Goal: Transaction & Acquisition: Purchase product/service

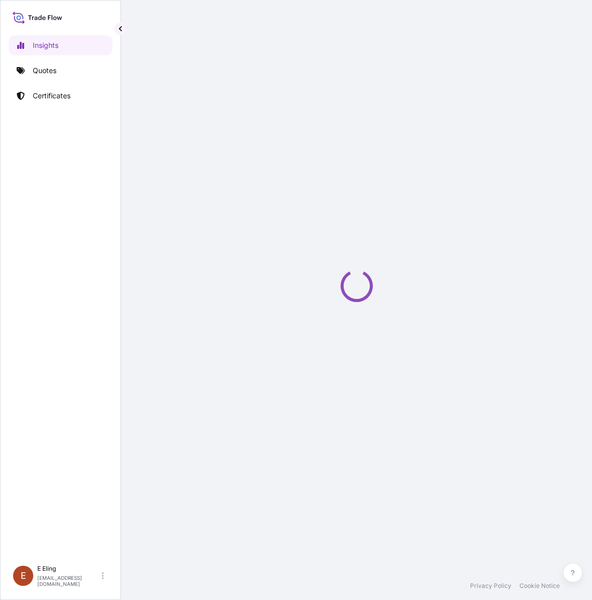
select select "2025"
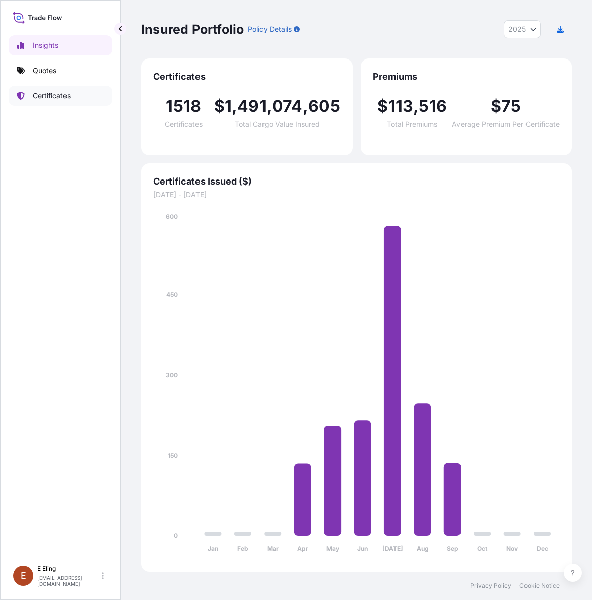
click at [60, 103] on link "Certificates" at bounding box center [61, 96] width 104 height 20
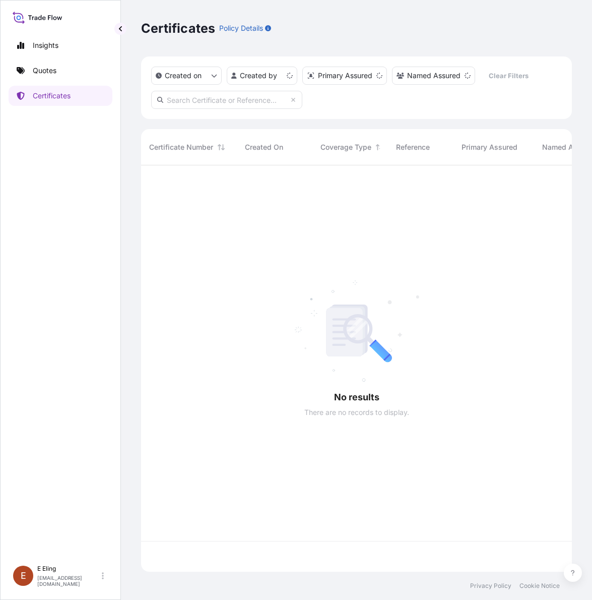
scroll to position [402, 421]
click at [223, 96] on input "text" at bounding box center [226, 100] width 151 height 18
paste input "AMST234812KTKT"
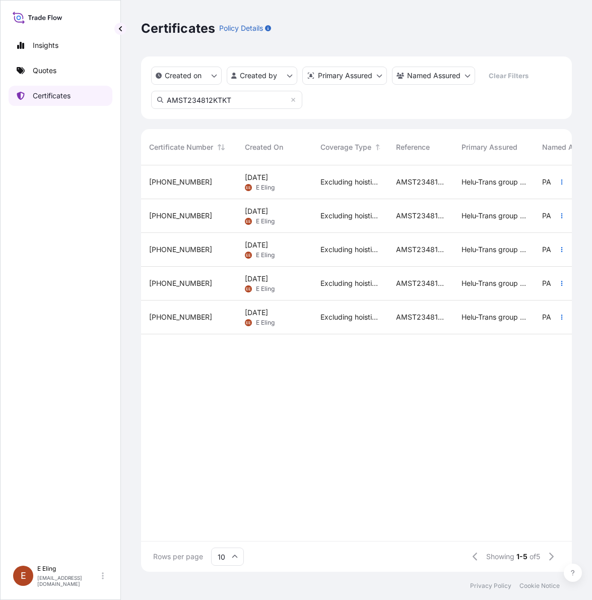
type input "AMST234812KTKT"
click at [44, 77] on link "Quotes" at bounding box center [61, 70] width 104 height 20
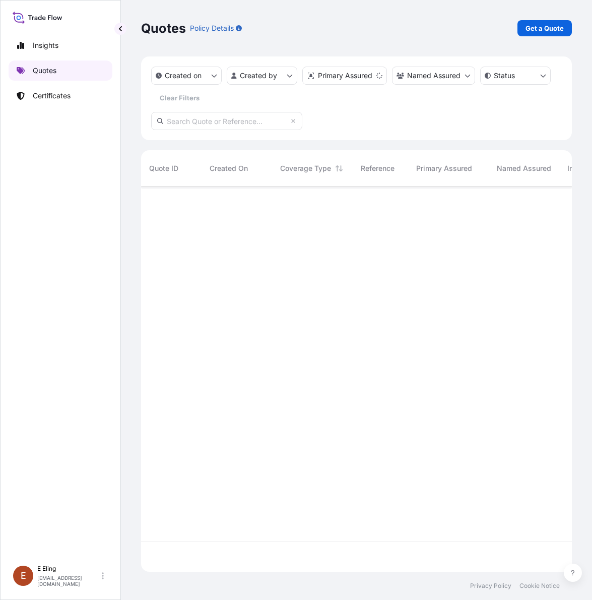
scroll to position [381, 421]
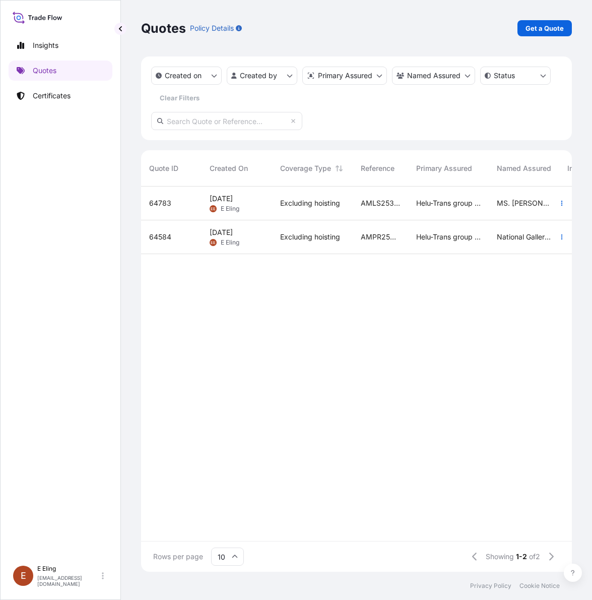
click at [238, 120] on input "text" at bounding box center [226, 121] width 151 height 18
paste input "AMST234812KTKT"
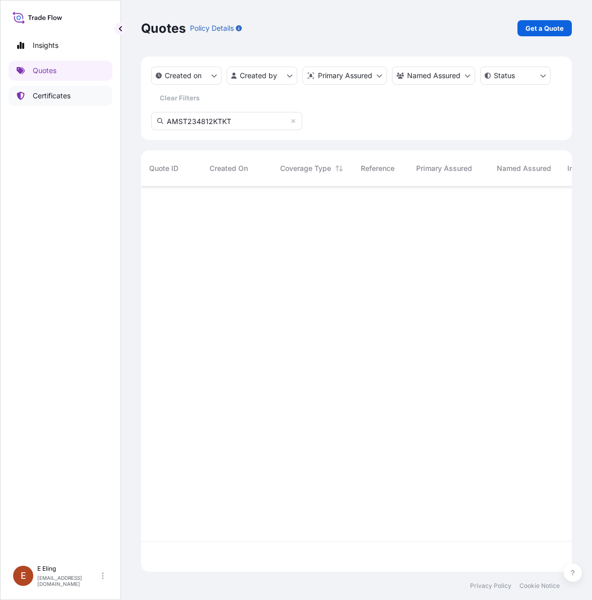
scroll to position [412, 421]
type input "AMST234812KTKT"
click at [71, 96] on p "Certificates" at bounding box center [52, 96] width 38 height 10
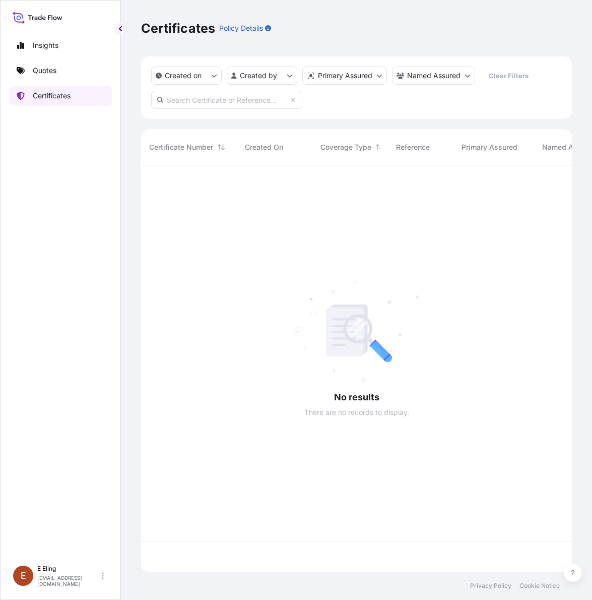
scroll to position [402, 421]
click at [198, 100] on input "text" at bounding box center [226, 100] width 151 height 18
paste input "AMST234812KTKT"
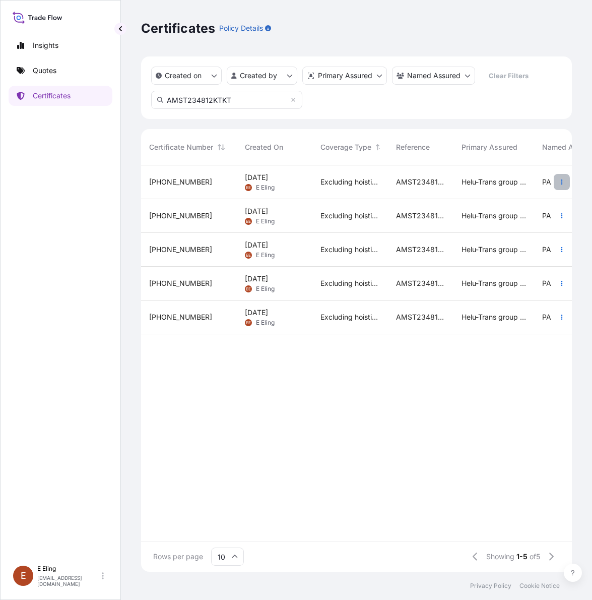
type input "AMST234812KTKT"
click at [559, 183] on icon "button" at bounding box center [562, 182] width 6 height 6
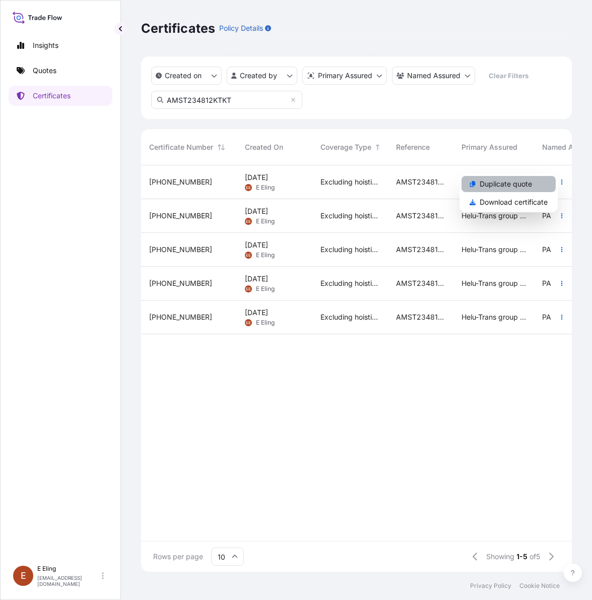
click at [522, 183] on p "Duplicate quote" at bounding box center [506, 184] width 52 height 10
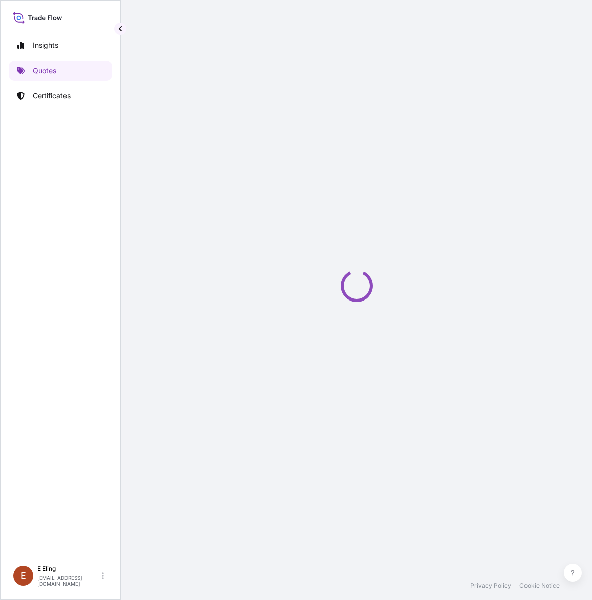
select select "STORAGE"
select select "Storage"
select select "[GEOGRAPHIC_DATA]"
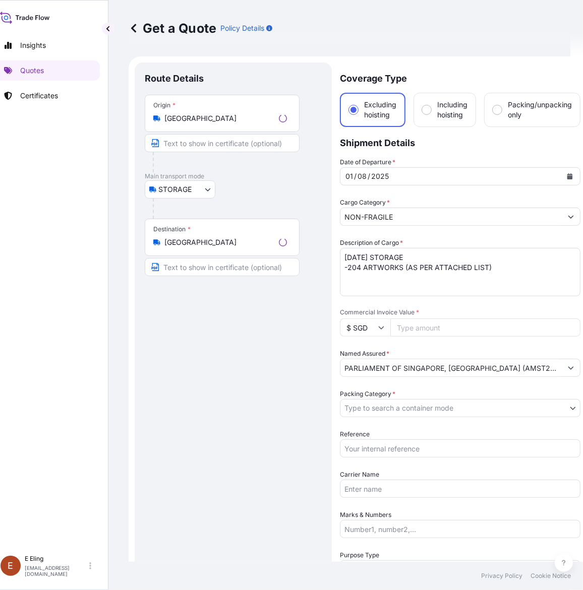
scroll to position [16, 0]
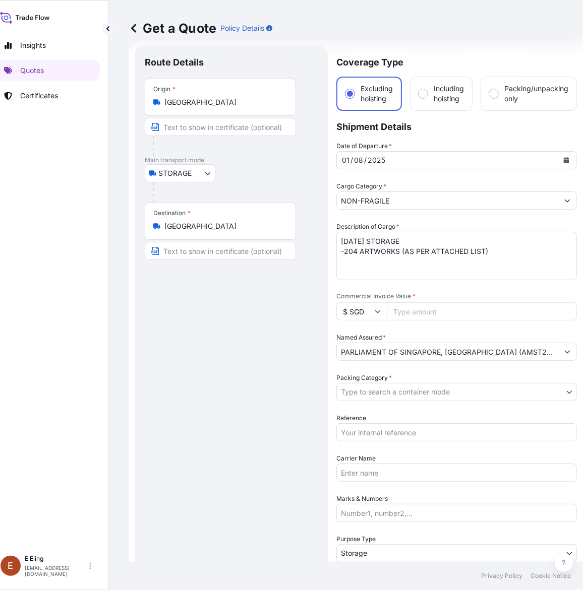
click at [562, 155] on button "Calendar" at bounding box center [566, 160] width 16 height 16
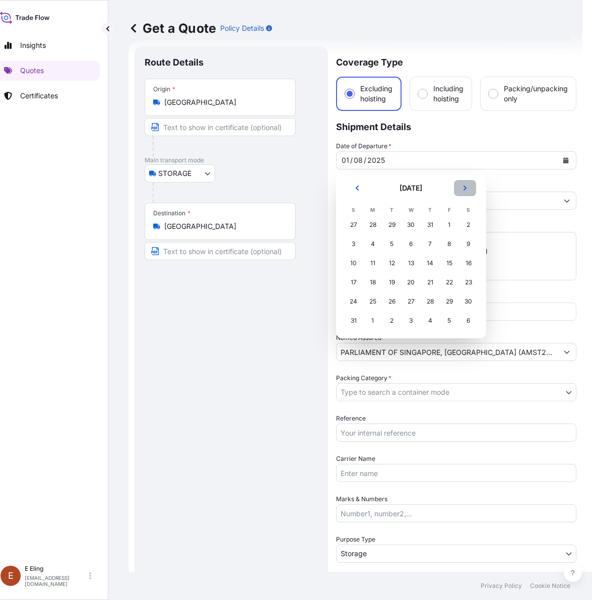
click at [462, 192] on button "Next" at bounding box center [465, 188] width 22 height 16
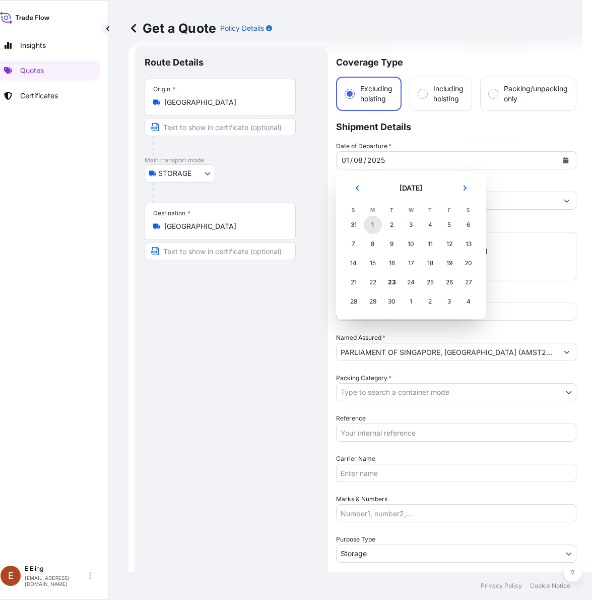
click at [369, 226] on div "1" at bounding box center [373, 225] width 18 height 18
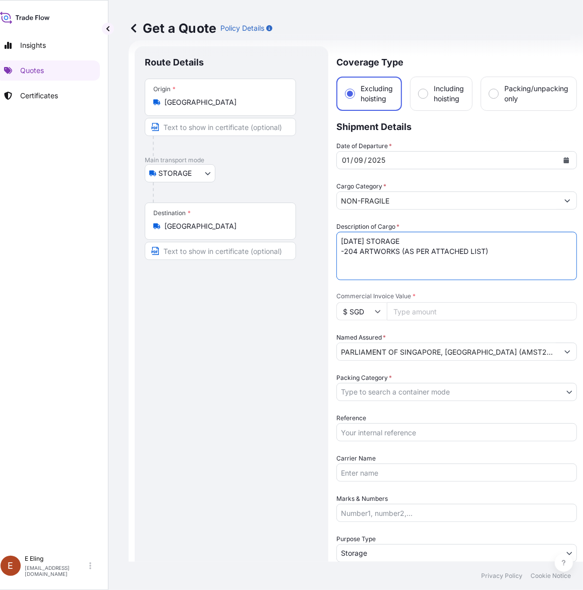
drag, startPoint x: 358, startPoint y: 238, endPoint x: 328, endPoint y: 238, distance: 30.2
click at [328, 238] on form "Route Details Place of loading Road / Inland Road / Inland Origin * [GEOGRAPHIC…" at bounding box center [356, 400] width 454 height 720
type textarea "[DATE] STORAGE -204 ARTWORKS (AS PER ATTACHED LIST)"
drag, startPoint x: 402, startPoint y: 431, endPoint x: 402, endPoint y: 425, distance: 6.1
click at [402, 431] on input "Reference" at bounding box center [456, 432] width 240 height 18
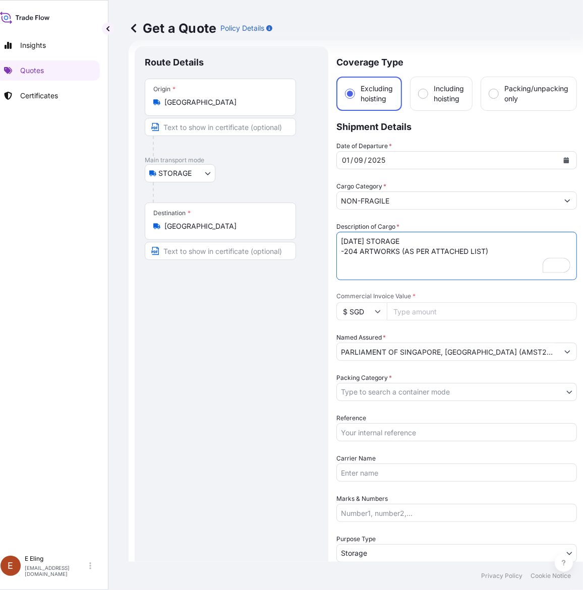
paste input "AMST234812KTKT"
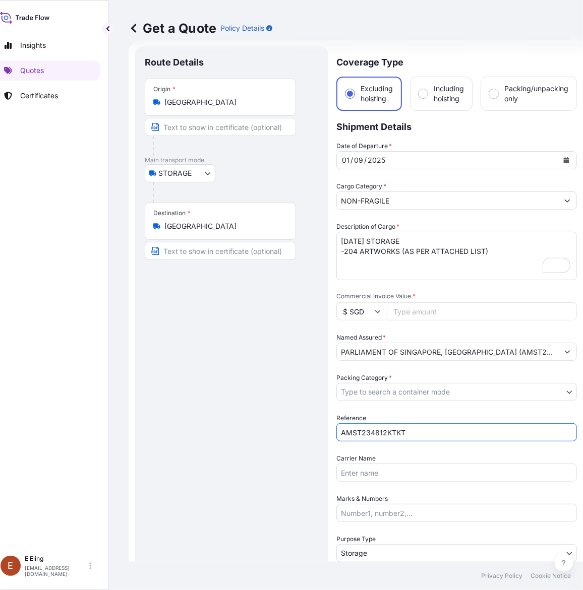
type input "AMST234812KTKT"
click at [393, 376] on div "Packing Category * Type to search a container mode" at bounding box center [456, 387] width 240 height 28
click at [388, 394] on body "[DATE] Insights Quotes Certificates [PERSON_NAME] [EMAIL_ADDRESS][DOMAIN_NAME] …" at bounding box center [278, 295] width 583 height 590
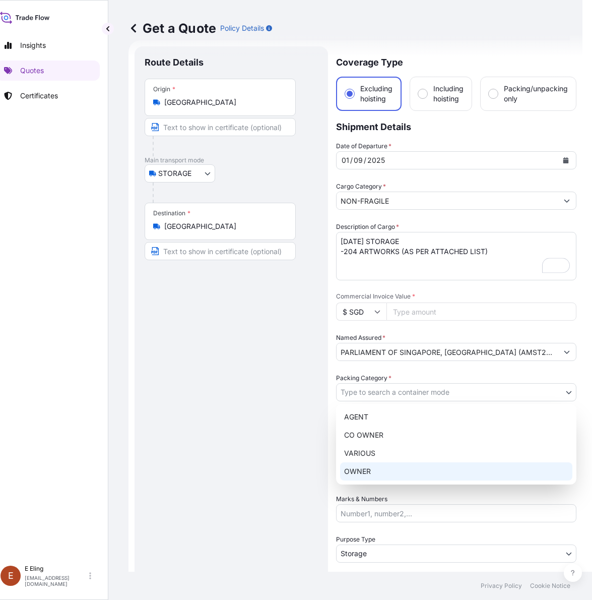
click at [383, 472] on div "OWNER" at bounding box center [456, 471] width 232 height 18
select select "27"
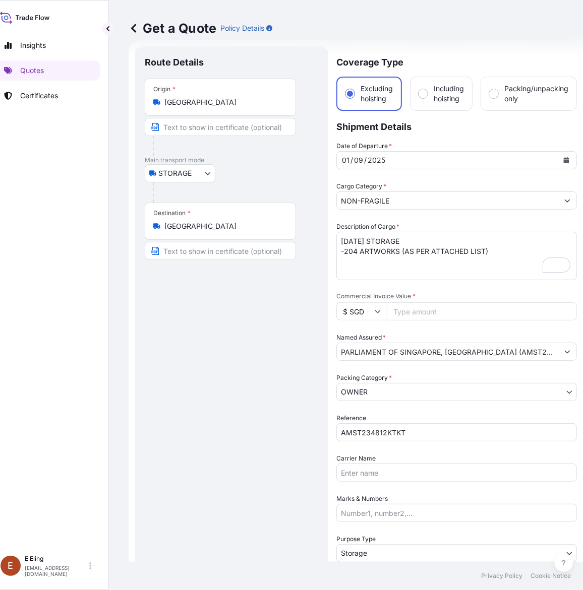
click at [413, 192] on div "NON-FRAGILE" at bounding box center [456, 201] width 240 height 18
click at [414, 311] on input "Commercial Invoice Value *" at bounding box center [482, 311] width 190 height 18
paste input "170359.60"
type input "170359.60"
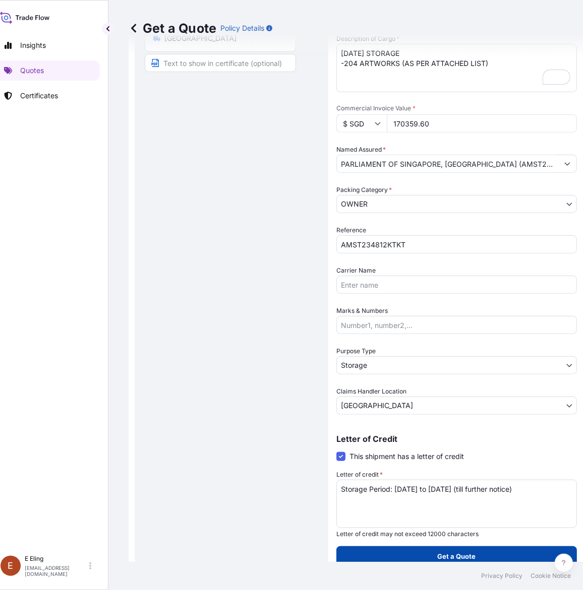
click at [445, 553] on p "Get a Quote" at bounding box center [457, 556] width 38 height 10
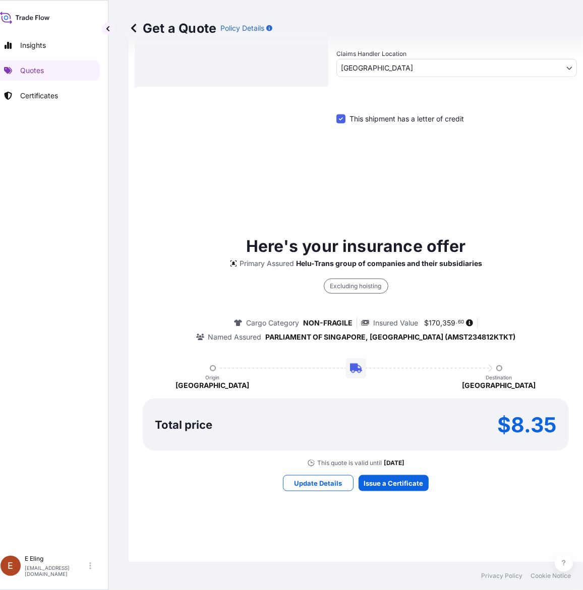
scroll to position [0, 0]
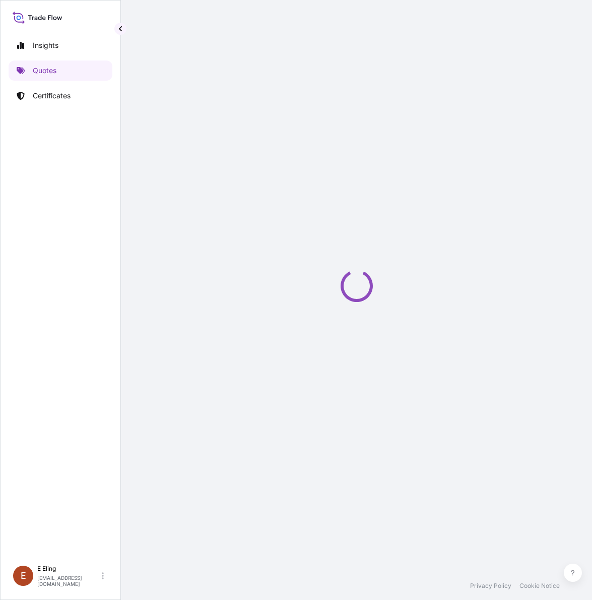
click at [386, 394] on div "Loading" at bounding box center [356, 286] width 431 height 572
select select "STORAGE"
select select "Transit"
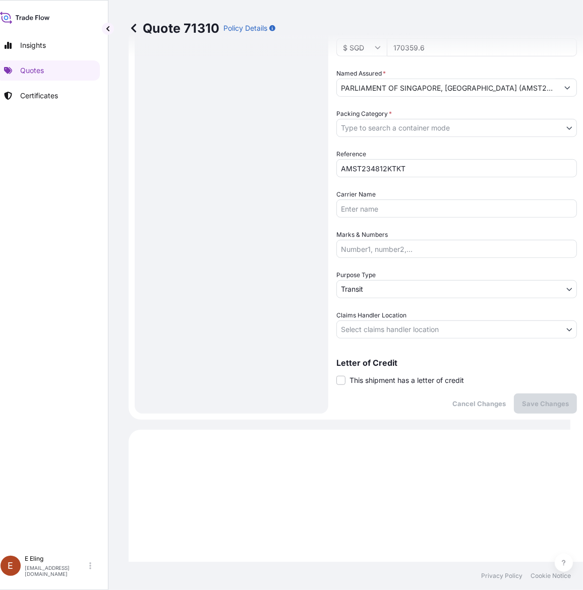
click at [396, 379] on span "This shipment has a letter of credit" at bounding box center [406, 381] width 114 height 10
click at [336, 375] on input "This shipment has a letter of credit" at bounding box center [336, 375] width 0 height 0
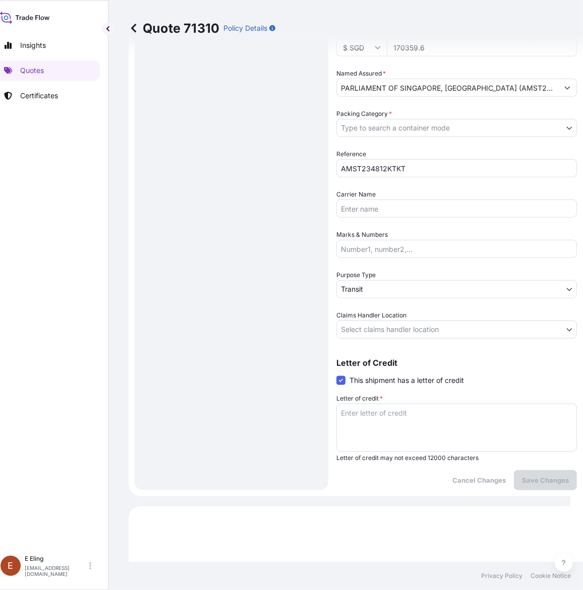
click at [386, 414] on textarea "Letter of credit *" at bounding box center [456, 428] width 240 height 48
click at [384, 288] on body "Insights Quotes Certificates [PERSON_NAME] [EMAIL_ADDRESS][DOMAIN_NAME] Quote 7…" at bounding box center [278, 295] width 583 height 590
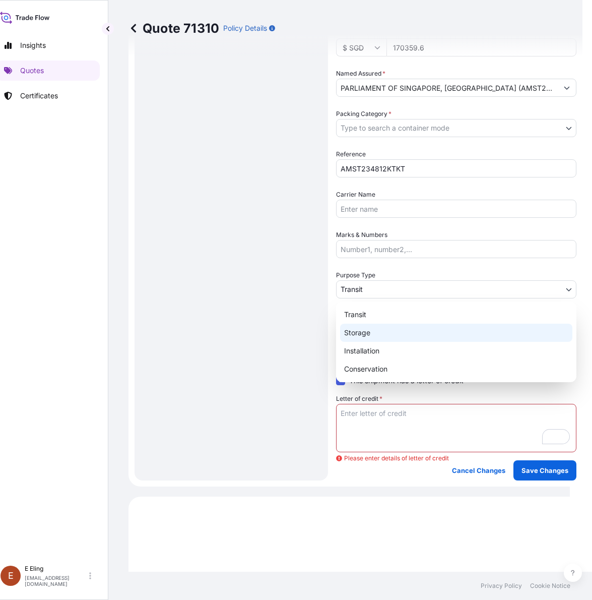
click at [371, 329] on div "Storage" at bounding box center [456, 333] width 232 height 18
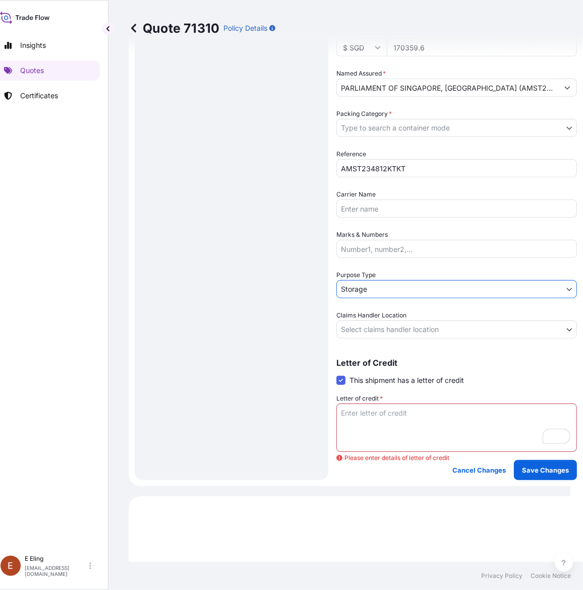
click at [365, 329] on body "Insights Quotes Certificates [PERSON_NAME] [EMAIL_ADDRESS][DOMAIN_NAME] Quote 7…" at bounding box center [278, 295] width 583 height 590
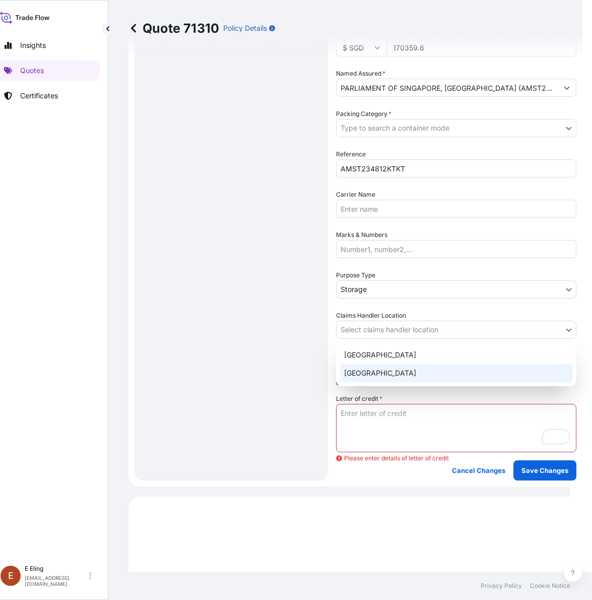
click at [377, 374] on div "[GEOGRAPHIC_DATA]" at bounding box center [456, 373] width 232 height 18
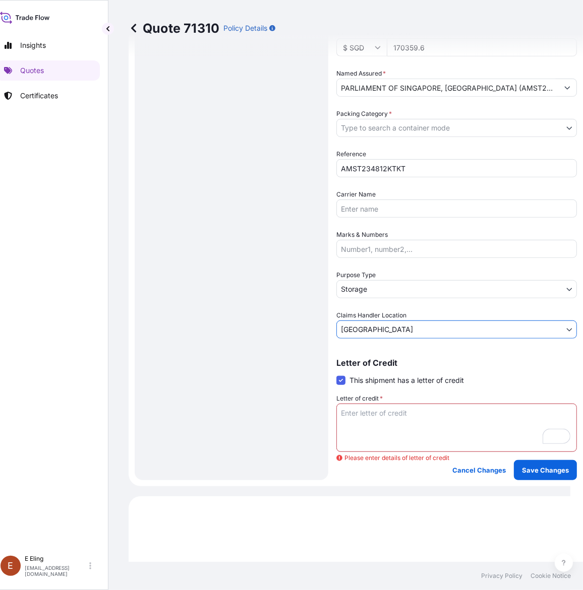
click at [411, 128] on body "Insights Quotes Certificates [PERSON_NAME] [EMAIL_ADDRESS][DOMAIN_NAME] Quote 7…" at bounding box center [278, 295] width 583 height 590
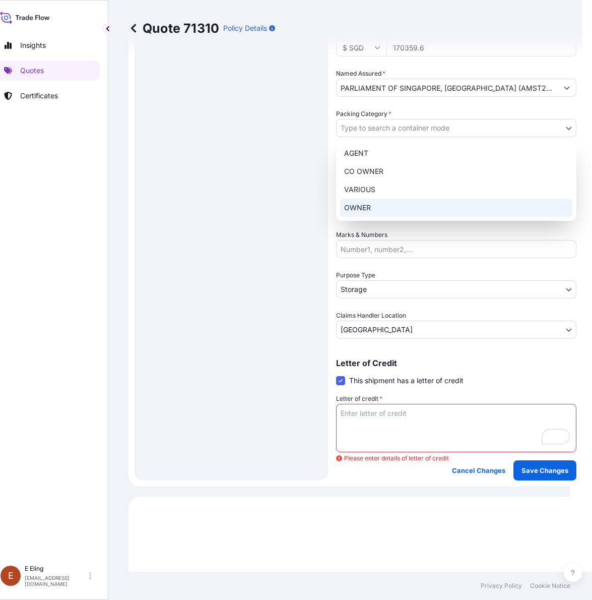
click at [396, 199] on div "OWNER" at bounding box center [456, 208] width 232 height 18
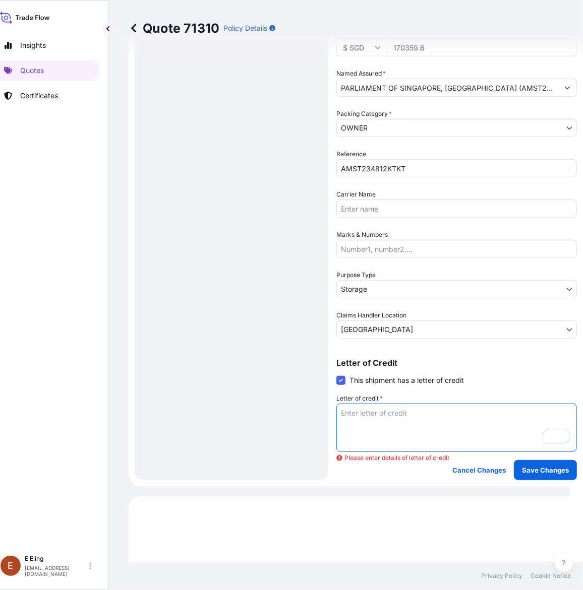
click at [417, 419] on textarea "Letter of credit *" at bounding box center [456, 428] width 240 height 48
paste textarea "Storage Period: [DATE] to [DATE] (till further notice)"
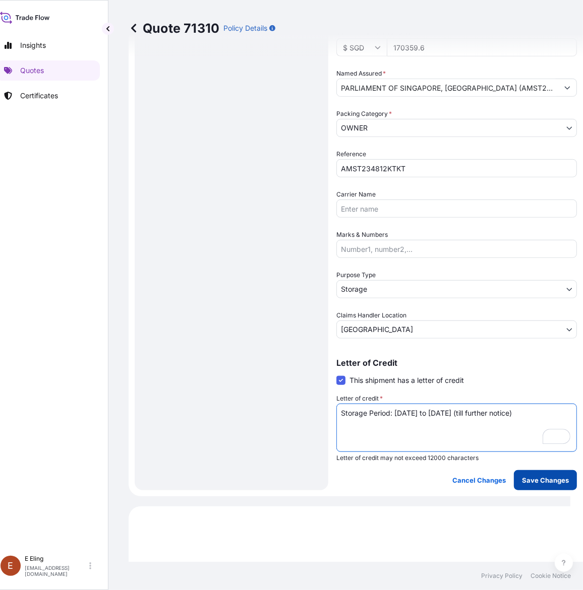
type textarea "Storage Period: [DATE] to [DATE] (till further notice)"
click at [550, 477] on p "Save Changes" at bounding box center [545, 480] width 47 height 10
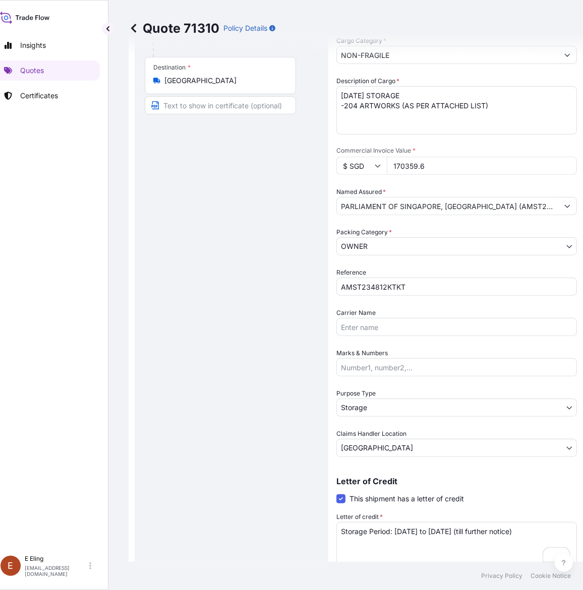
select select "STORAGE"
select select "Storage"
select select "[GEOGRAPHIC_DATA]"
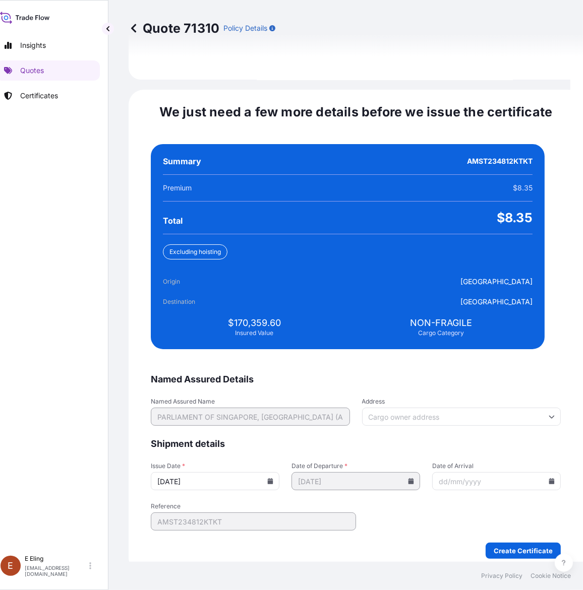
click at [273, 478] on icon at bounding box center [270, 481] width 6 height 6
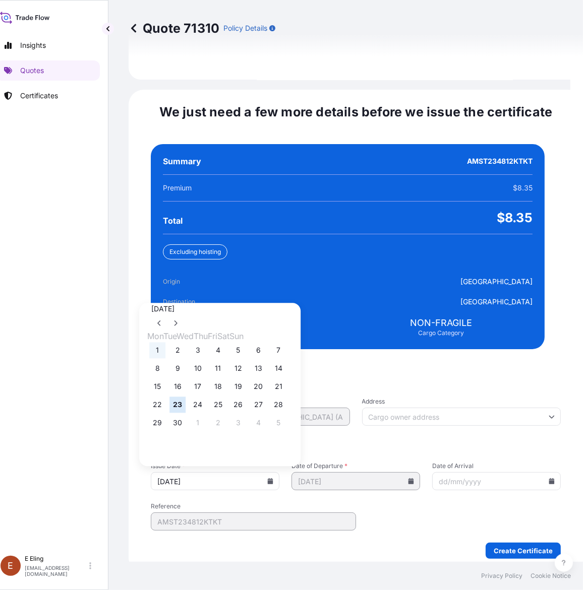
click at [155, 343] on button "1" at bounding box center [157, 351] width 16 height 16
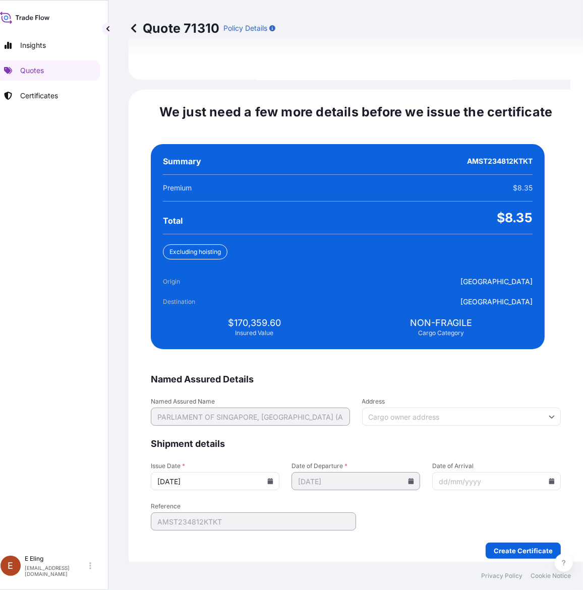
type input "[DATE]"
click at [548, 478] on icon at bounding box center [551, 481] width 6 height 6
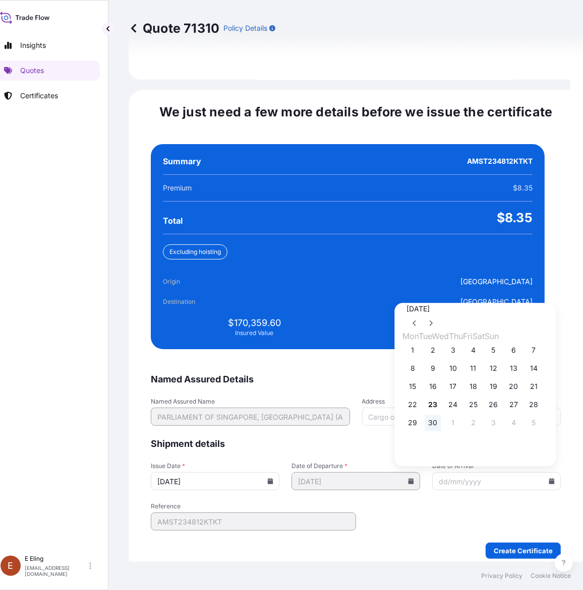
click at [437, 415] on button "30" at bounding box center [433, 423] width 16 height 16
type input "[DATE]"
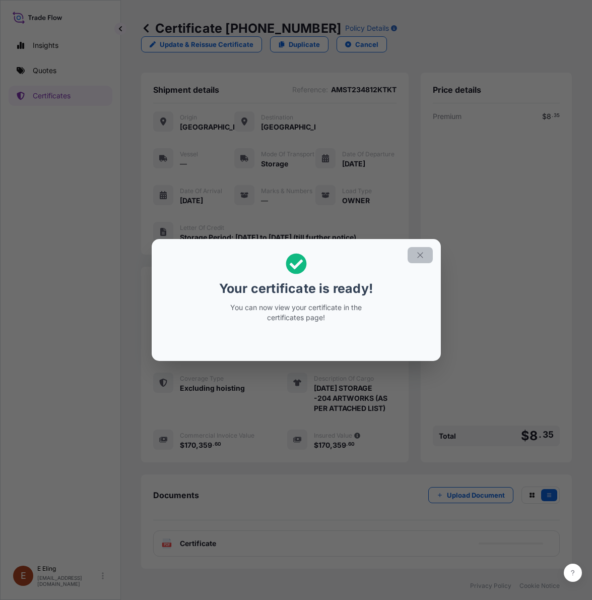
click at [416, 255] on icon "button" at bounding box center [420, 255] width 9 height 9
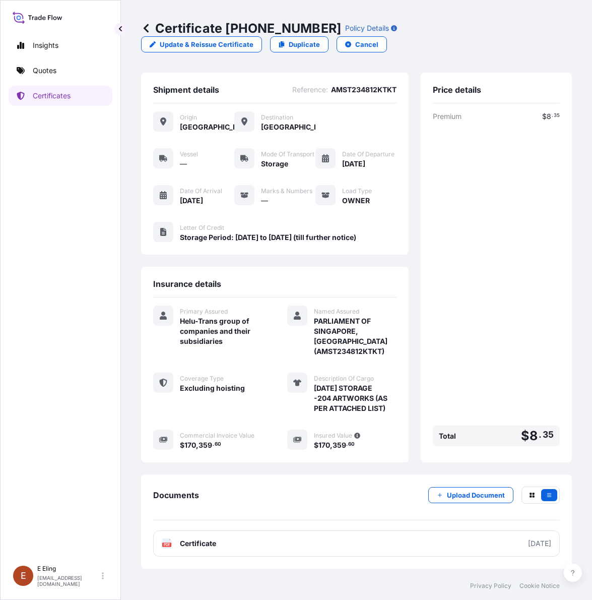
click at [363, 557] on link "PDF Certificate [DATE]" at bounding box center [356, 543] width 407 height 26
click at [468, 500] on p "Upload Document" at bounding box center [476, 495] width 58 height 10
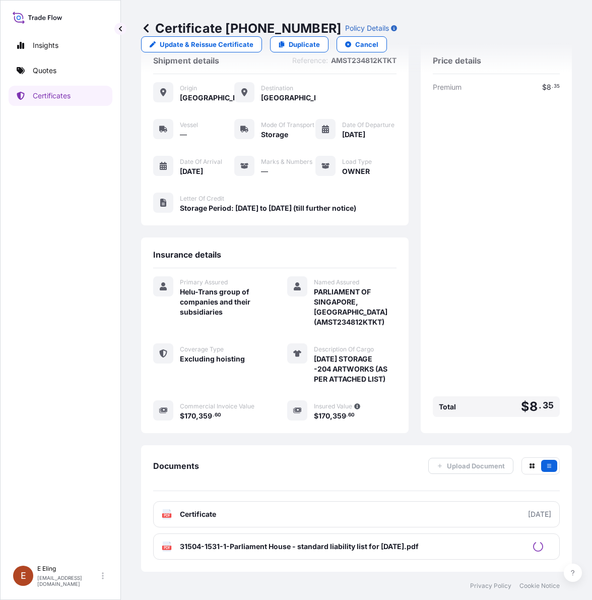
click at [510, 276] on div "Premium $ 8 . 35 Total $ 8 . 35" at bounding box center [496, 251] width 127 height 339
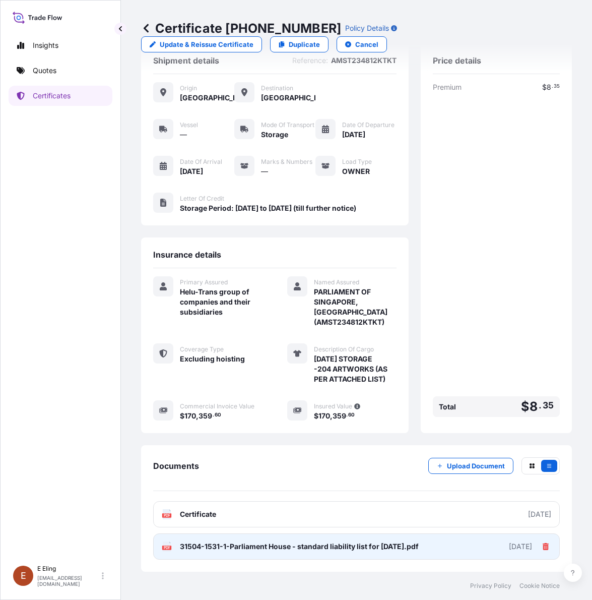
click at [543, 548] on icon at bounding box center [546, 546] width 6 height 7
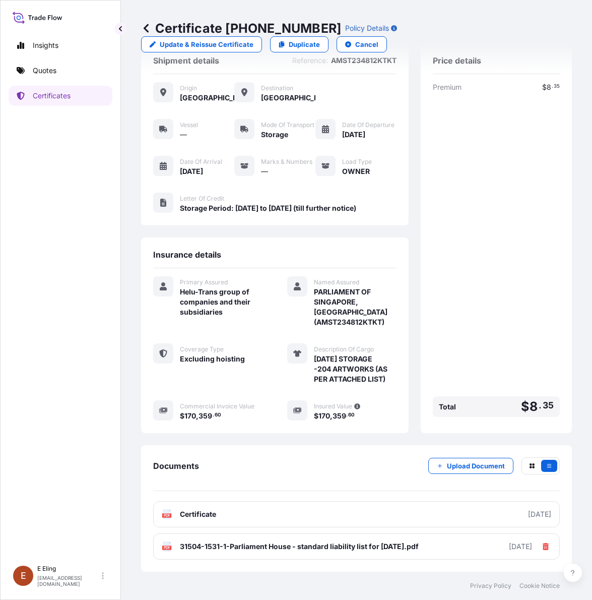
scroll to position [12, 0]
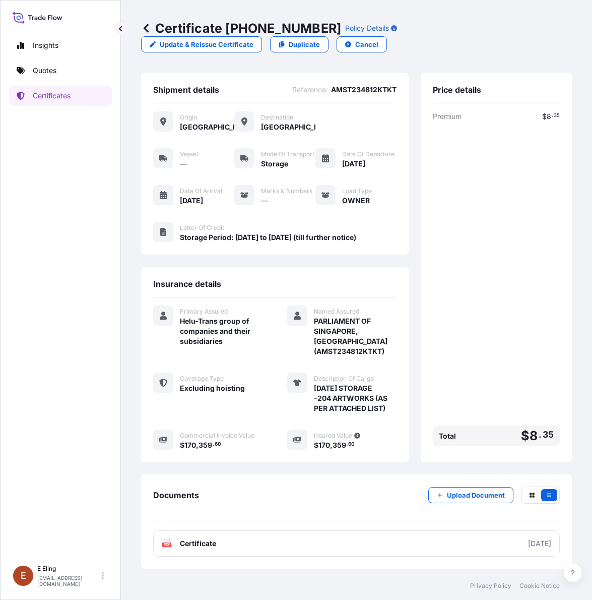
drag, startPoint x: 545, startPoint y: 255, endPoint x: 525, endPoint y: 170, distance: 87.4
click at [545, 255] on div "Premium $ 8 . 35 Total $ 8 . 35" at bounding box center [496, 280] width 127 height 339
copy p "[PHONE_NUMBER]"
drag, startPoint x: 226, startPoint y: 29, endPoint x: 319, endPoint y: 26, distance: 92.8
click at [319, 26] on div "Certificate [PHONE_NUMBER] Policy Details" at bounding box center [269, 28] width 256 height 16
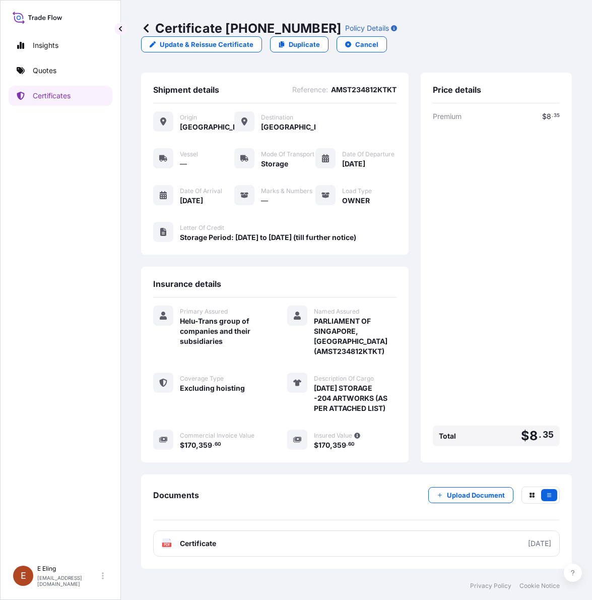
click at [461, 271] on div "Premium $ 8 . 35 Total $ 8 . 35" at bounding box center [496, 280] width 127 height 339
click at [474, 341] on div "Premium $ 8 . 35 Total $ 8 . 35" at bounding box center [496, 280] width 127 height 339
drag, startPoint x: 46, startPoint y: 473, endPoint x: 52, endPoint y: 465, distance: 9.4
click at [46, 473] on div "Insights Quotes Certificates" at bounding box center [61, 293] width 104 height 534
click at [428, 499] on button "Upload Document" at bounding box center [470, 495] width 85 height 16
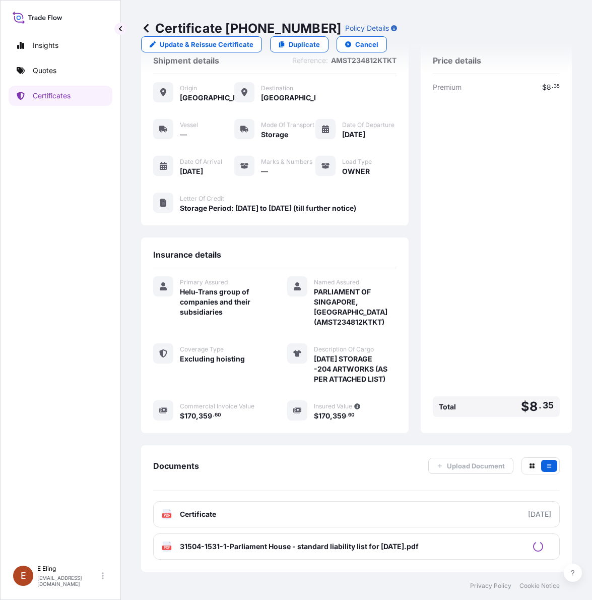
scroll to position [44, 0]
click at [359, 485] on div "Documents Upload Document" at bounding box center [356, 474] width 407 height 34
click at [61, 95] on p "Certificates" at bounding box center [52, 96] width 38 height 10
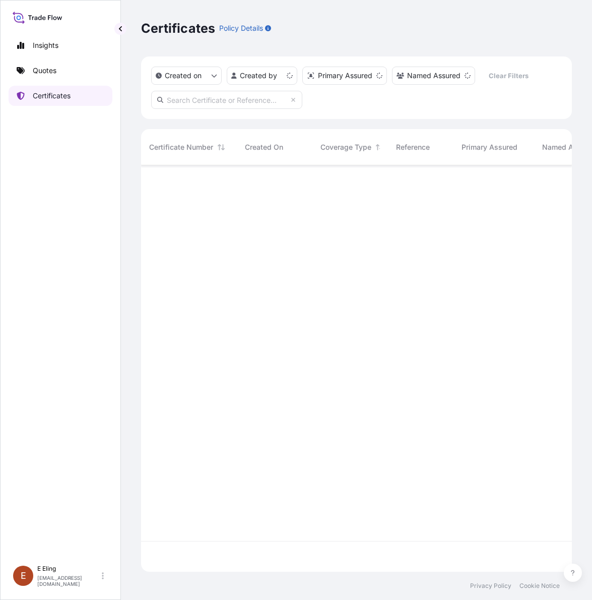
scroll to position [402, 421]
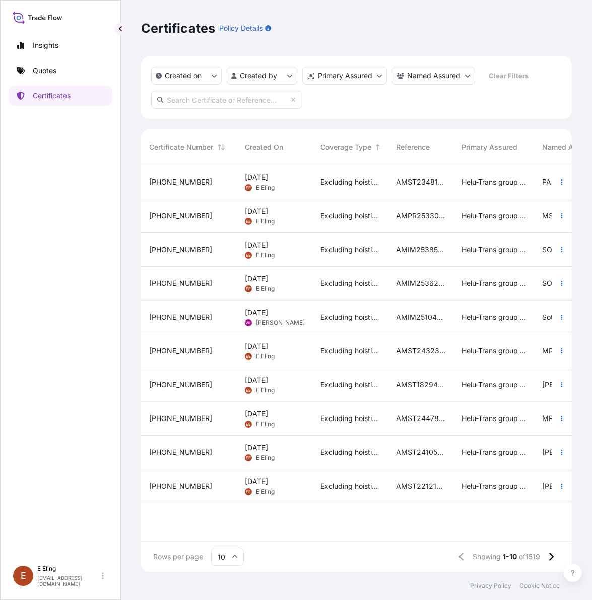
click at [407, 185] on span "AMST234812KTKT" at bounding box center [420, 182] width 49 height 10
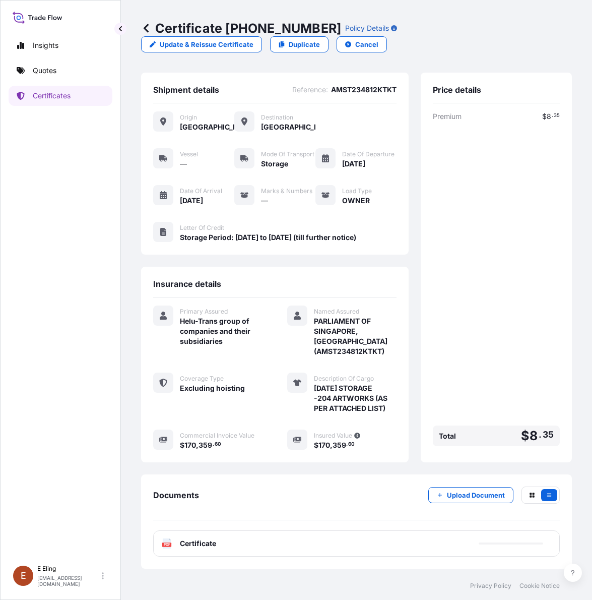
scroll to position [12, 0]
click at [472, 498] on p "Upload Document" at bounding box center [476, 495] width 58 height 10
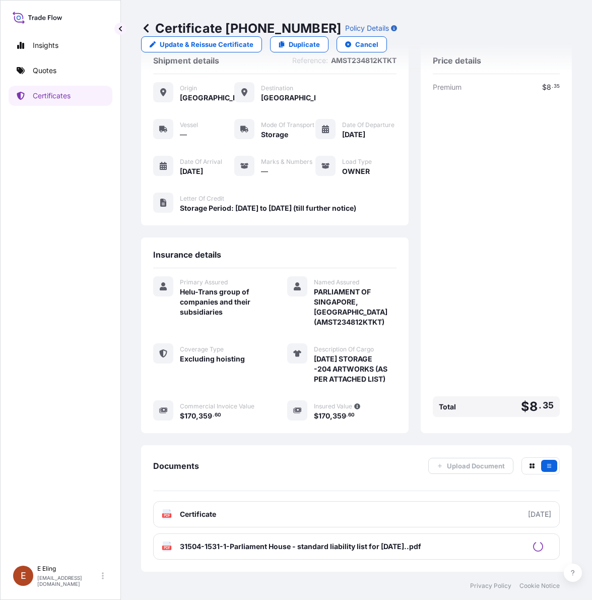
scroll to position [44, 0]
drag, startPoint x: 228, startPoint y: 31, endPoint x: 311, endPoint y: 33, distance: 83.2
click at [311, 33] on p "Certificate [PHONE_NUMBER]" at bounding box center [241, 28] width 200 height 16
copy p "[PHONE_NUMBER]"
click at [433, 298] on div "Premium $ 8 . 35 Total $ 8 . 35" at bounding box center [496, 251] width 127 height 339
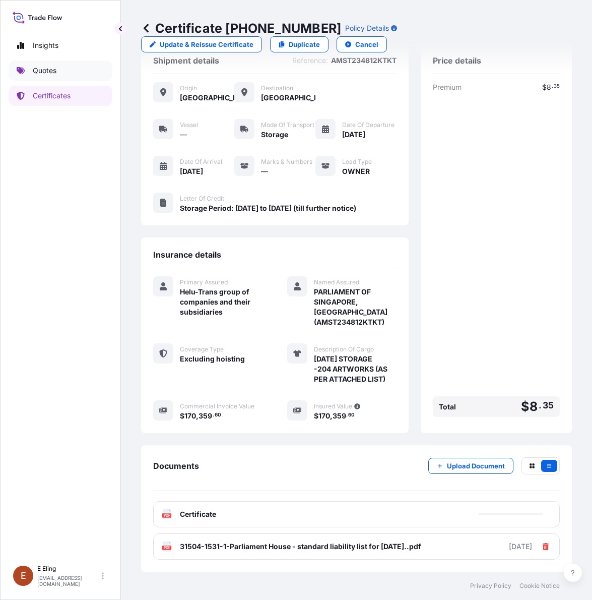
click at [61, 71] on link "Quotes" at bounding box center [61, 70] width 104 height 20
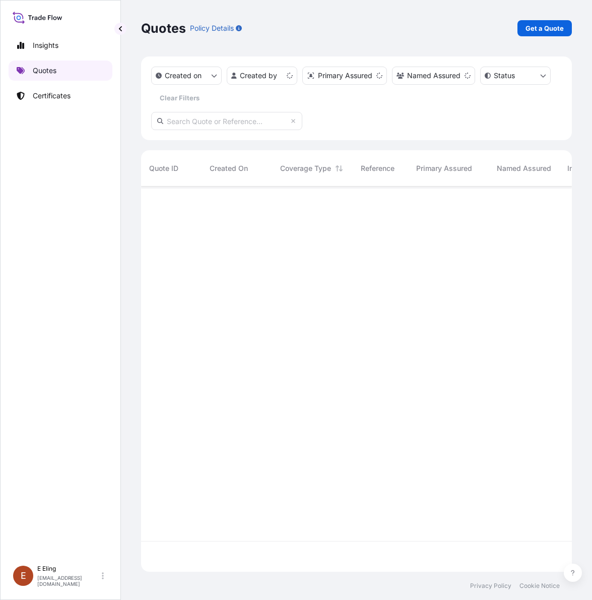
scroll to position [381, 421]
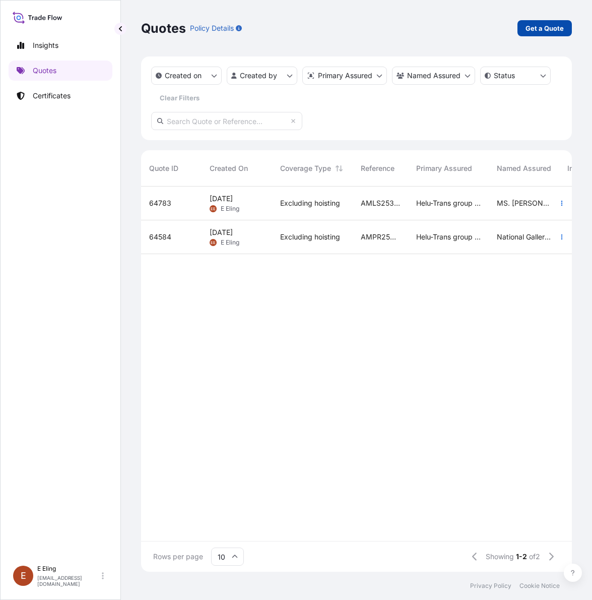
click at [549, 29] on p "Get a Quote" at bounding box center [545, 28] width 38 height 10
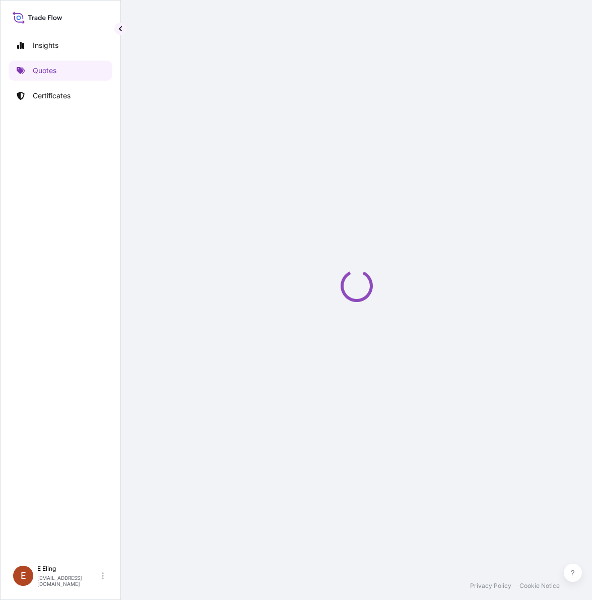
select select "AIR"
select select "27"
select select "Transit"
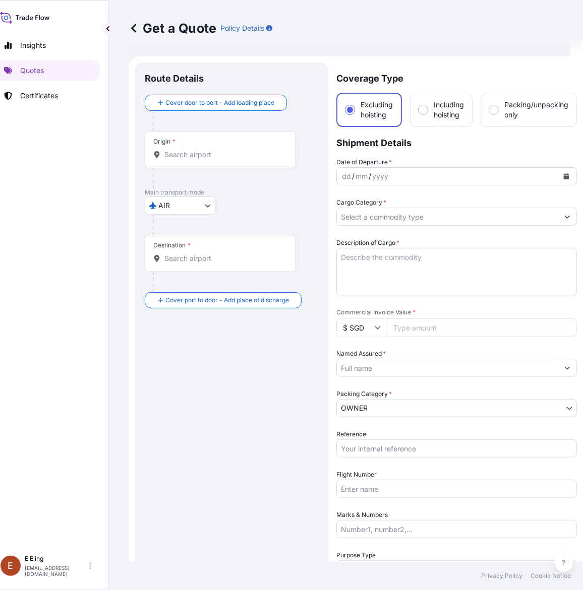
scroll to position [16, 0]
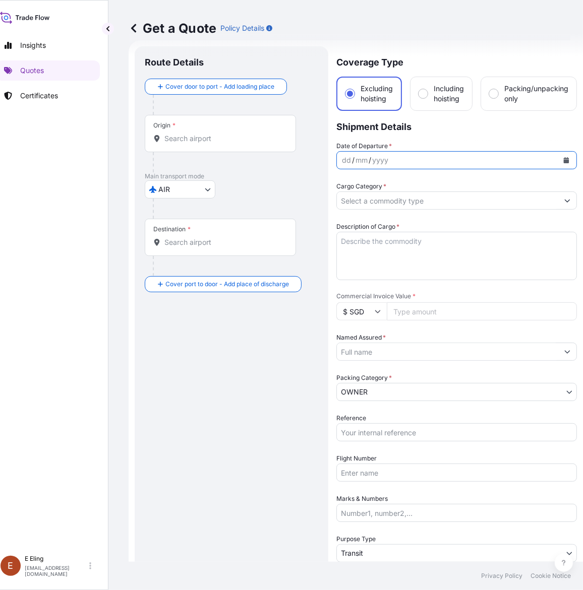
click at [567, 157] on icon "Calendar" at bounding box center [567, 160] width 6 height 6
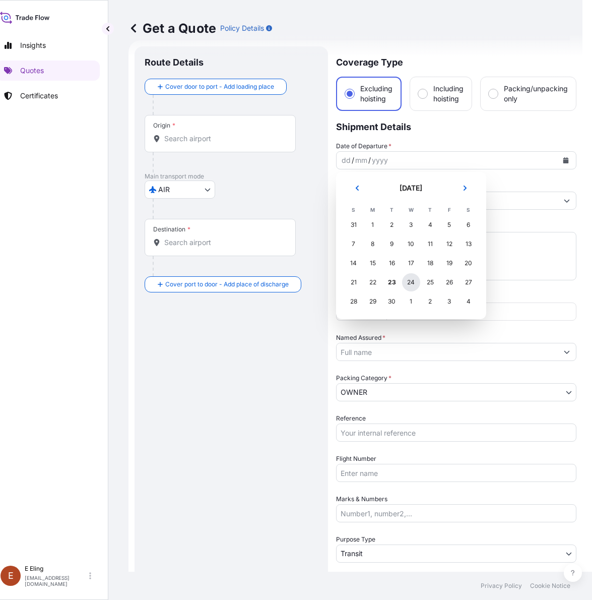
click at [404, 283] on div "24" at bounding box center [411, 282] width 18 height 18
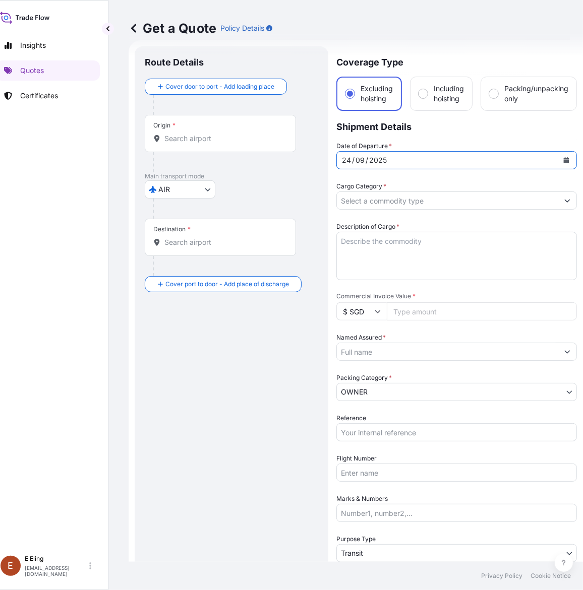
click at [391, 203] on input "Cargo Category *" at bounding box center [447, 201] width 221 height 18
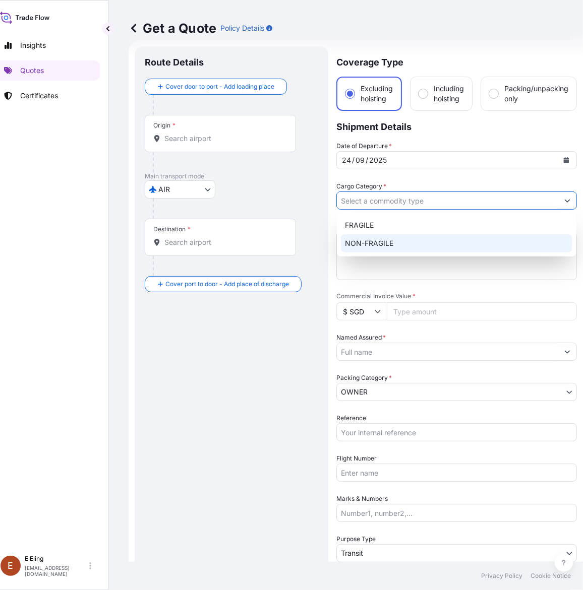
click at [391, 243] on div "NON-FRAGILE" at bounding box center [456, 243] width 231 height 18
type input "NON-FRAGILE"
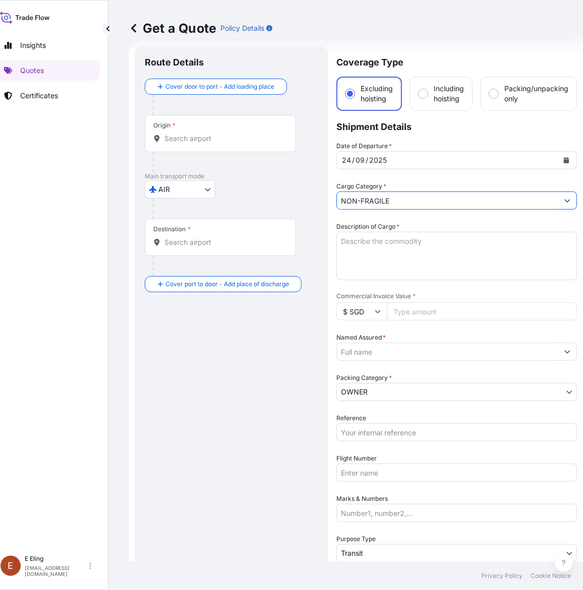
click at [379, 247] on textarea "Description of Cargo *" at bounding box center [456, 256] width 240 height 48
click at [382, 259] on textarea "TRANSIT VIA AIR (from" at bounding box center [456, 256] width 240 height 48
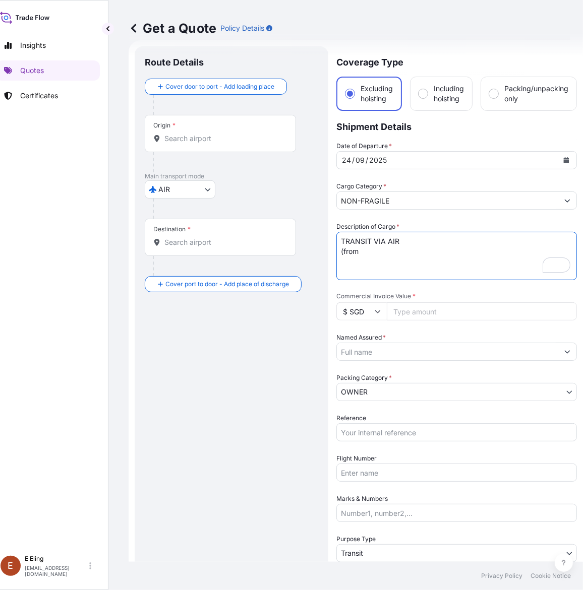
drag, startPoint x: 366, startPoint y: 253, endPoint x: 324, endPoint y: 253, distance: 42.3
click at [324, 253] on form "Route Details Cover door to port - Add loading place Place of loading Road / In…" at bounding box center [356, 362] width 454 height 644
click at [376, 248] on textarea "TRANSIT VIA AIR (from" at bounding box center [456, 256] width 240 height 48
type textarea "TRANSIT VIA AIR (from"
click at [198, 140] on input "Origin *" at bounding box center [223, 139] width 119 height 10
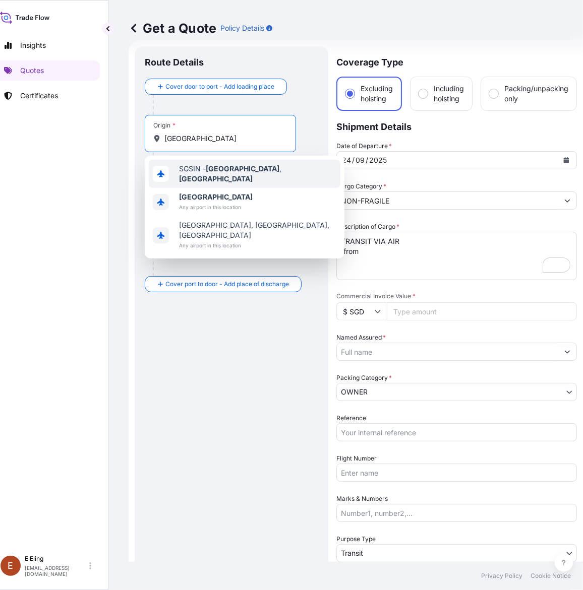
click at [205, 170] on span "SGSIN - [GEOGRAPHIC_DATA] , [GEOGRAPHIC_DATA]" at bounding box center [257, 174] width 157 height 20
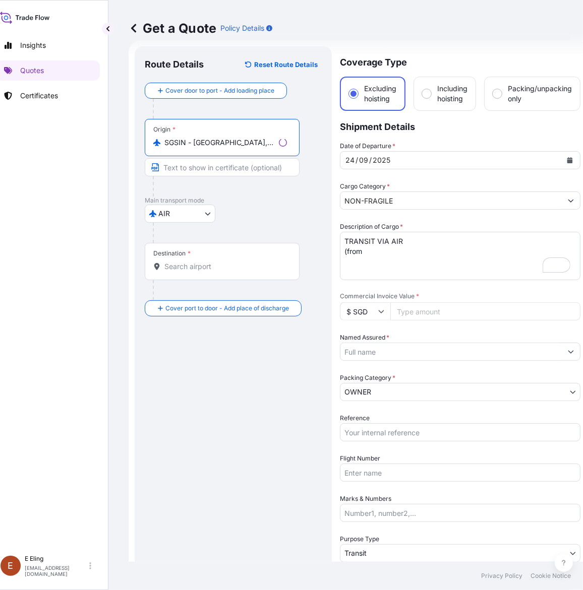
type input "SGSIN - [GEOGRAPHIC_DATA], [GEOGRAPHIC_DATA]"
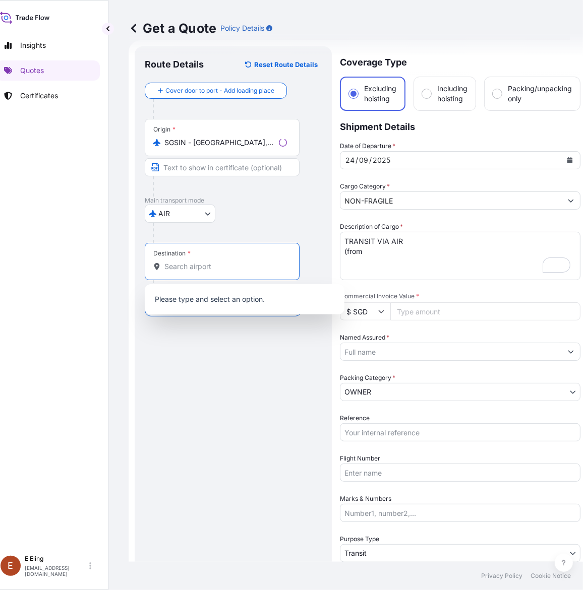
click at [201, 267] on input "Destination *" at bounding box center [225, 267] width 122 height 10
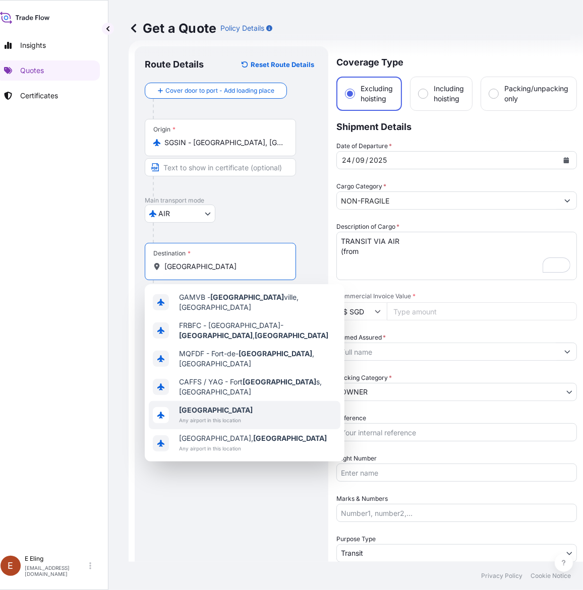
click at [236, 415] on span "Any airport in this location" at bounding box center [216, 420] width 74 height 10
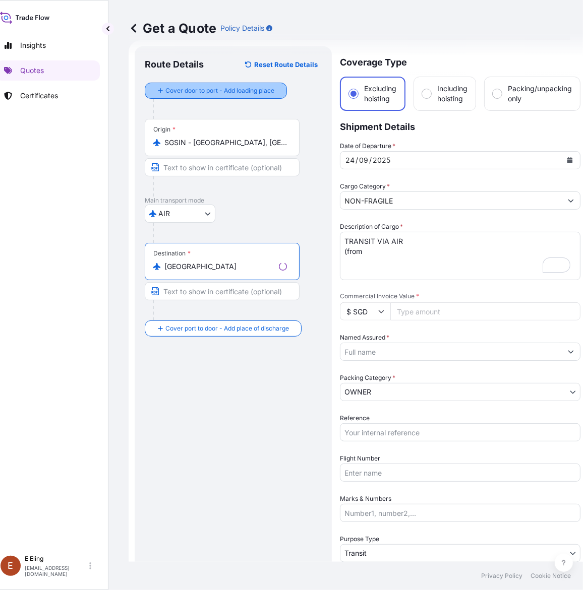
type input "[GEOGRAPHIC_DATA]"
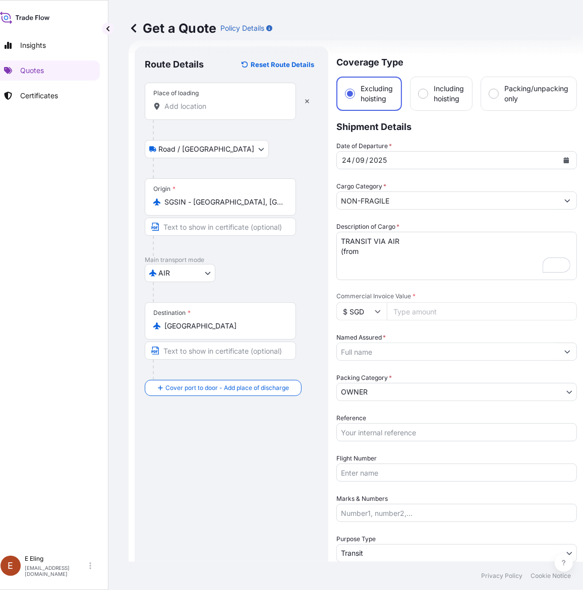
click at [228, 110] on input "Place of loading" at bounding box center [223, 106] width 119 height 10
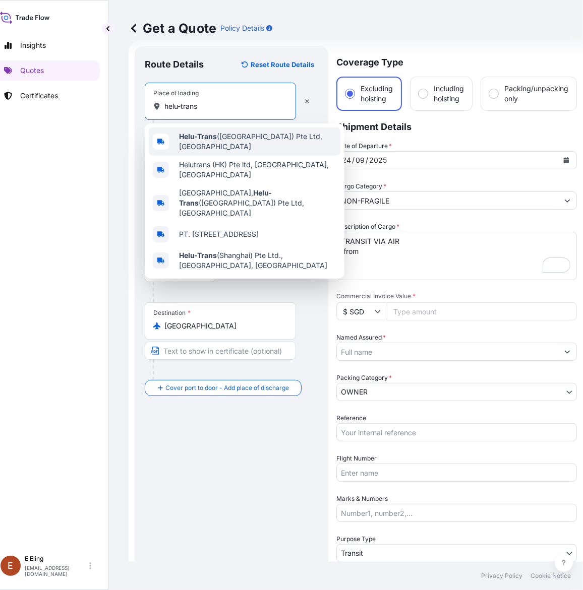
click at [238, 140] on span "Helu-Trans ([GEOGRAPHIC_DATA]) Pte Ltd, [GEOGRAPHIC_DATA]" at bounding box center [257, 142] width 157 height 20
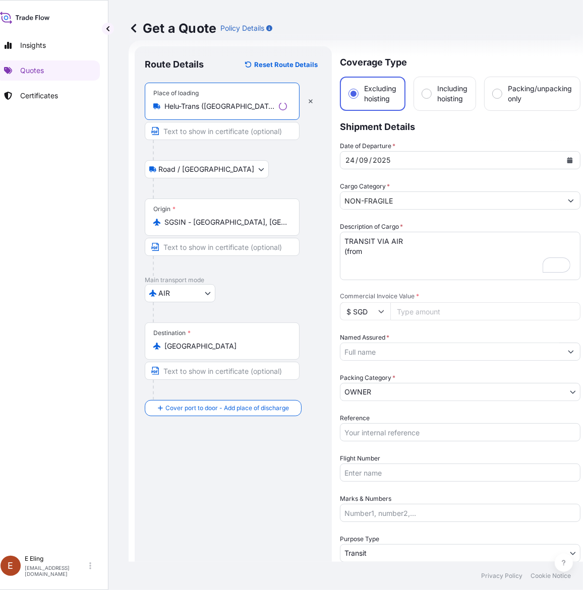
type input "Helu-Trans ([GEOGRAPHIC_DATA]) Pte Ltd, [GEOGRAPHIC_DATA]"
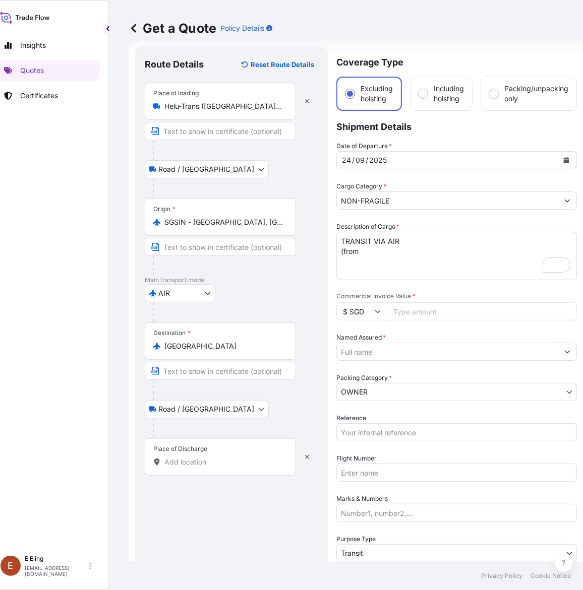
click at [192, 457] on div "Place of Discharge" at bounding box center [220, 457] width 151 height 37
click at [192, 457] on input "Place of Discharge" at bounding box center [223, 462] width 119 height 10
paste input "Museum of Decorative Arts"
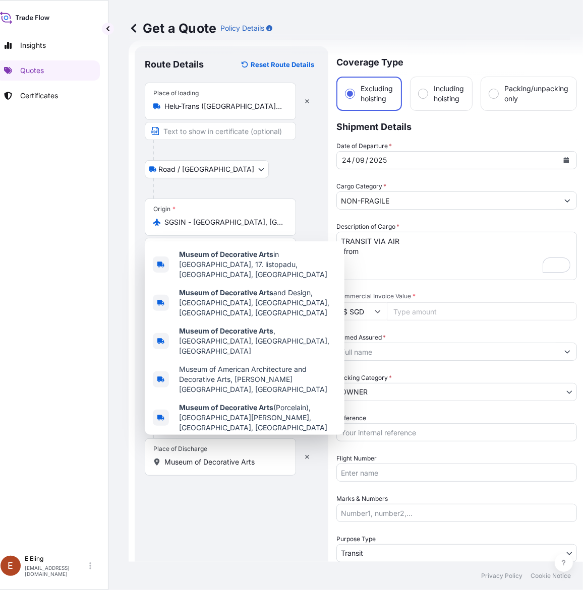
click at [217, 471] on div "Place of Discharge Museum of Decorative Arts" at bounding box center [220, 457] width 151 height 37
click at [217, 467] on input "Museum of Decorative Arts" at bounding box center [223, 462] width 119 height 10
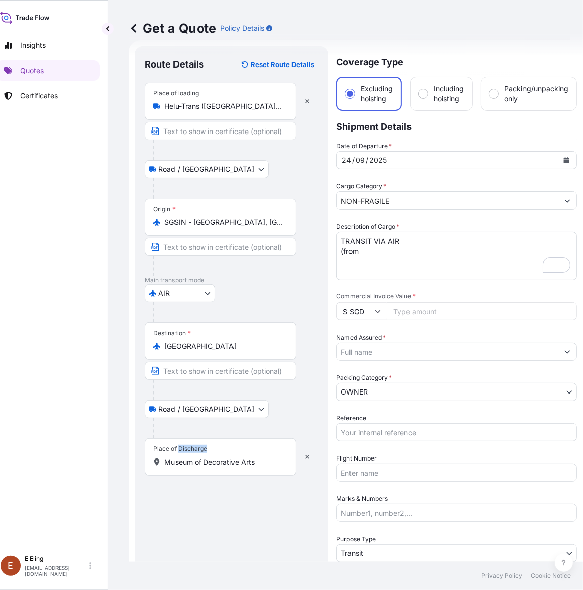
click at [217, 471] on div "Place of Discharge Museum of Decorative Arts" at bounding box center [220, 457] width 151 height 37
click at [217, 467] on input "Museum of Decorative Arts" at bounding box center [223, 462] width 119 height 10
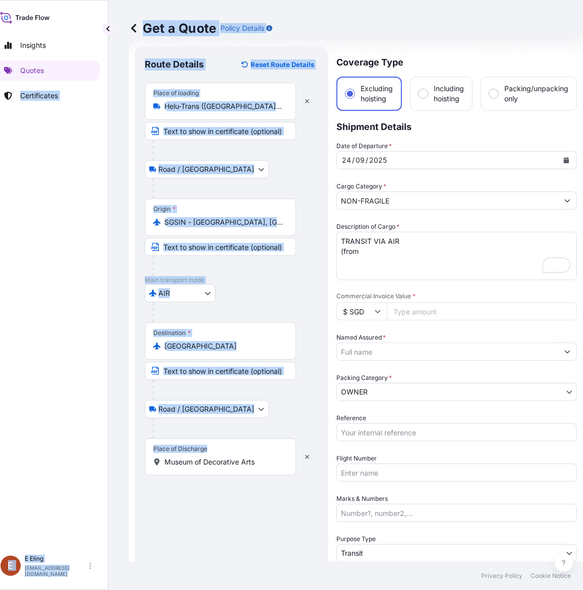
scroll to position [0, 0]
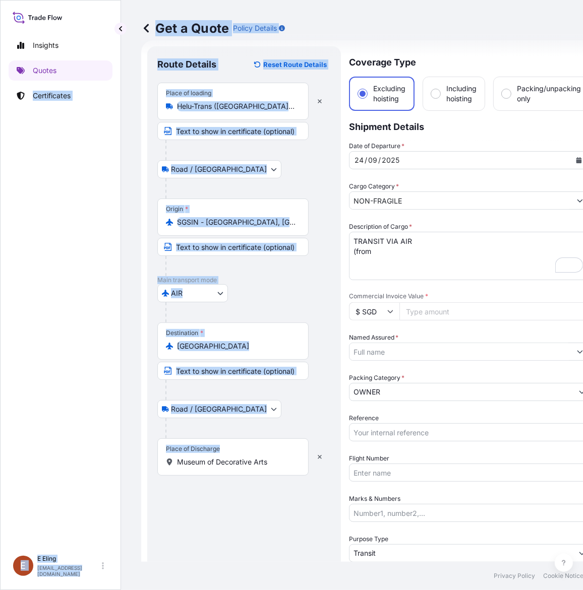
drag, startPoint x: 263, startPoint y: 469, endPoint x: -5, endPoint y: 446, distance: 268.7
click at [0, 446] on html "5 options available. 5 options available. Insights Quotes Certificates [PERSON_…" at bounding box center [291, 295] width 583 height 590
drag, startPoint x: 298, startPoint y: 464, endPoint x: 280, endPoint y: 464, distance: 18.2
click at [297, 464] on div "Museum of Decorative Arts" at bounding box center [233, 462] width 134 height 10
click at [296, 464] on input "Museum of Decorative Arts" at bounding box center [236, 462] width 119 height 10
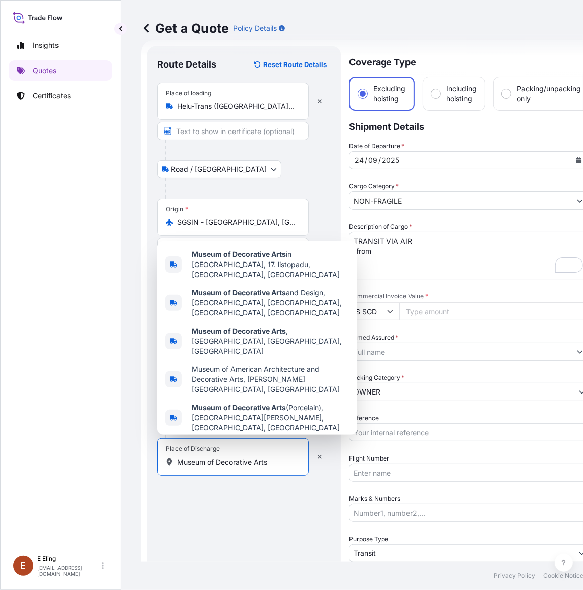
drag, startPoint x: 280, startPoint y: 464, endPoint x: 121, endPoint y: 459, distance: 158.4
click at [121, 459] on div "Get a Quote Policy Details Route Details Reset Route Details Place of loading H…" at bounding box center [368, 281] width 495 height 562
paste input "[STREET_ADDRESS]"
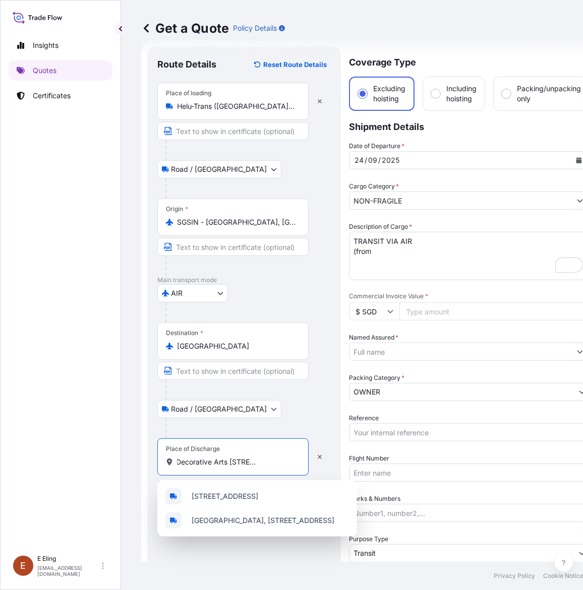
scroll to position [0, 97]
click at [229, 526] on span "[GEOGRAPHIC_DATA], [STREET_ADDRESS]" at bounding box center [263, 521] width 143 height 10
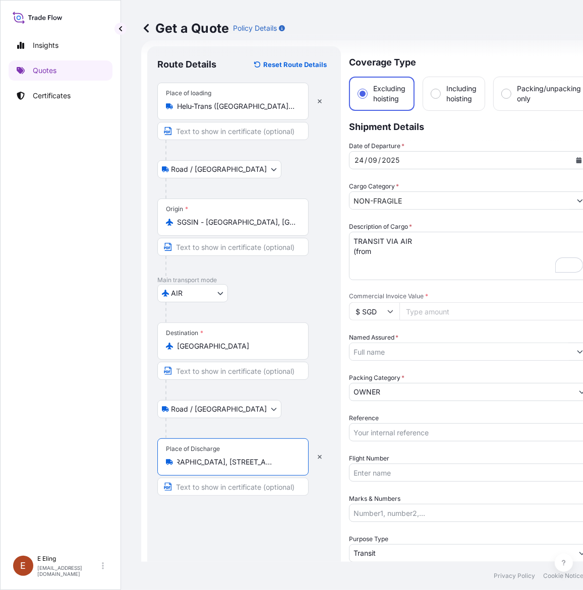
type input "[GEOGRAPHIC_DATA], [STREET_ADDRESS]"
click at [385, 251] on textarea "TRANSIT VIA AIR (from" at bounding box center [469, 256] width 240 height 48
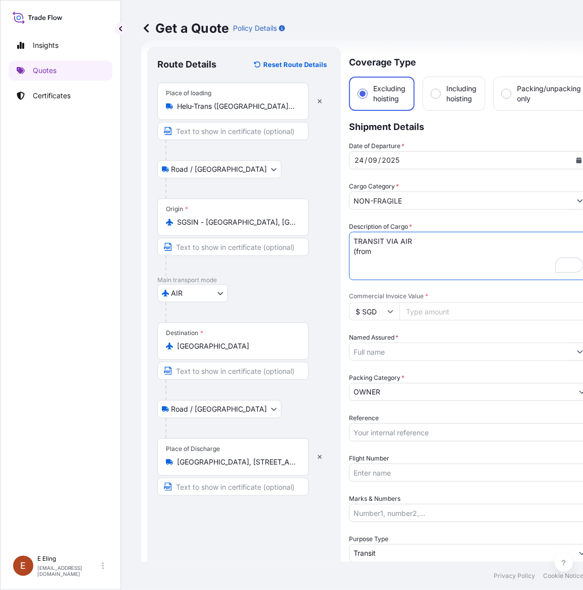
drag, startPoint x: 386, startPoint y: 252, endPoint x: 324, endPoint y: 246, distance: 62.3
click at [324, 246] on form "Route Details Reset Route Details Place of loading Helu-Trans ([GEOGRAPHIC_DATA…" at bounding box center [368, 362] width 454 height 644
drag, startPoint x: 405, startPoint y: 251, endPoint x: 389, endPoint y: 257, distance: 16.9
click at [405, 251] on textarea "TRANSIT VIA AIR" at bounding box center [469, 256] width 240 height 48
paste textarea "Artist: [PERSON_NAME] Title: One Life Medium: Mixed media Size: 150cm x 180cm C…"
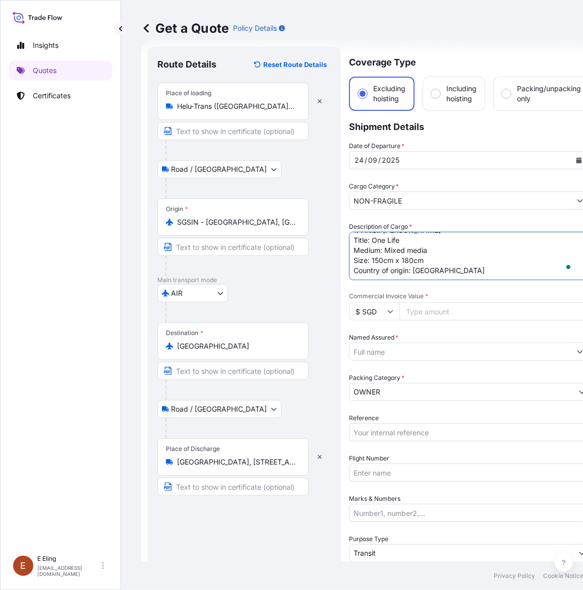
scroll to position [37, 0]
click at [394, 278] on textarea "TRANSIT VIA AIR Item : 1) Artist: [PERSON_NAME] Title: One Life Medium: Mixed m…" at bounding box center [469, 256] width 240 height 48
paste textarea "Artist: [PERSON_NAME] Title: [PERSON_NAME] Medium: Guoache on paper Size: 174cm…"
click at [434, 271] on textarea "TRANSIT VIA AIR Item : 1) Artist: [PERSON_NAME] Title: One Life Medium: Mixed m…" at bounding box center [469, 256] width 240 height 48
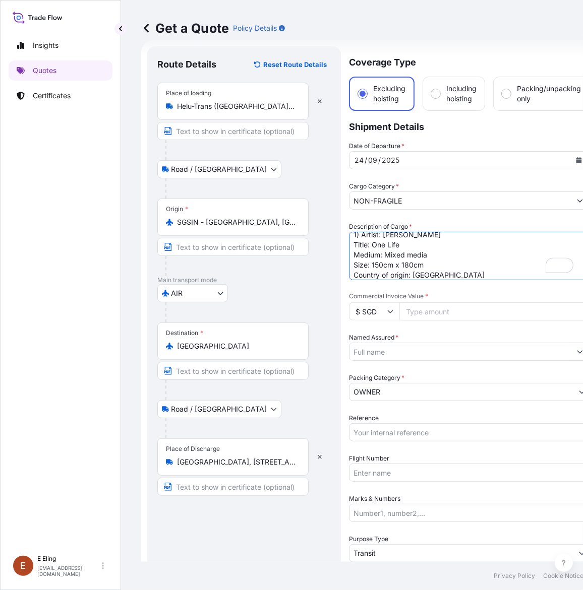
scroll to position [27, 0]
click at [450, 274] on textarea "TRANSIT VIA AIR Item : 1) Artist: [PERSON_NAME] Title: One Life Medium: Mixed m…" at bounding box center [469, 256] width 240 height 48
type textarea "TRANSIT VIA AIR Item : 1) Artist: [PERSON_NAME] Title: One Life Medium: Mixed m…"
click at [436, 314] on input "Commercial Invoice Value *" at bounding box center [494, 311] width 190 height 18
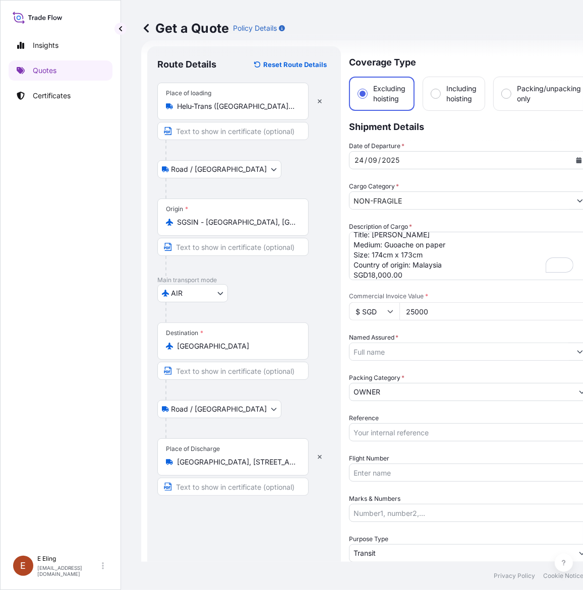
type input "25000"
click at [412, 353] on input "Named Assured *" at bounding box center [459, 352] width 221 height 18
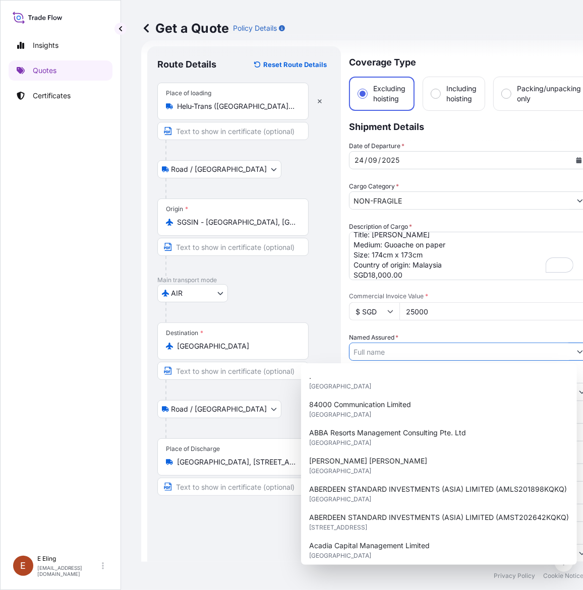
click at [406, 349] on input "Named Assured *" at bounding box center [459, 352] width 221 height 18
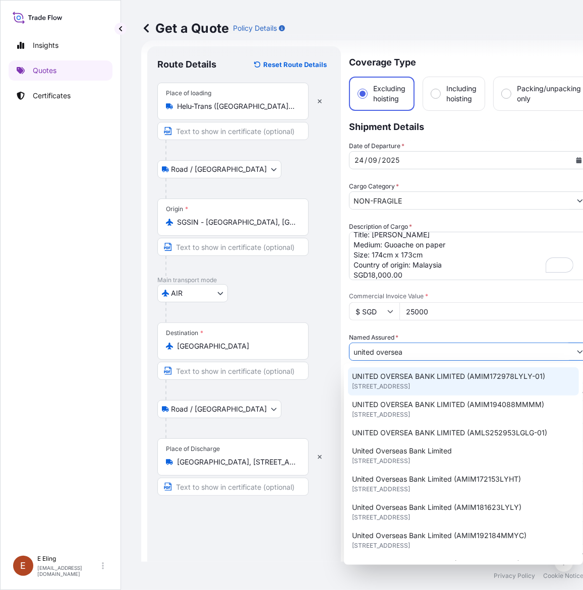
click at [460, 372] on span "UNITED OVERSEA BANK LIMITED (AMIM172978LYLY-01)" at bounding box center [448, 377] width 193 height 10
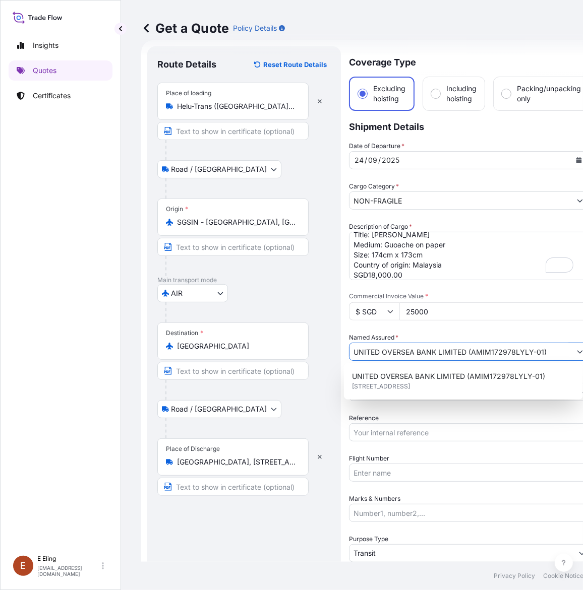
drag, startPoint x: 511, startPoint y: 342, endPoint x: 465, endPoint y: 343, distance: 45.9
click at [506, 343] on input "UNITED OVERSEA BANK LIMITED (AMIM172978LYLY-01)" at bounding box center [459, 352] width 221 height 18
drag, startPoint x: 483, startPoint y: 351, endPoint x: 541, endPoint y: 352, distance: 58.0
click at [541, 352] on input "UNITED OVERSEA BANK LIMITED (AMIM172978LYLY-01)" at bounding box center [459, 352] width 221 height 18
paste input "253749ZLZL"
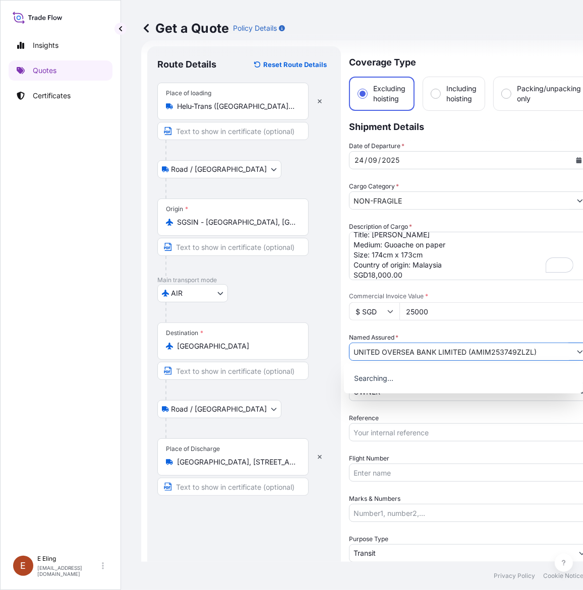
type input "UNITED OVERSEA BANK LIMITED (AMIM253749ZLZL)"
click at [395, 425] on input "Reference" at bounding box center [469, 432] width 240 height 18
paste input "AMIM253749ZLZL"
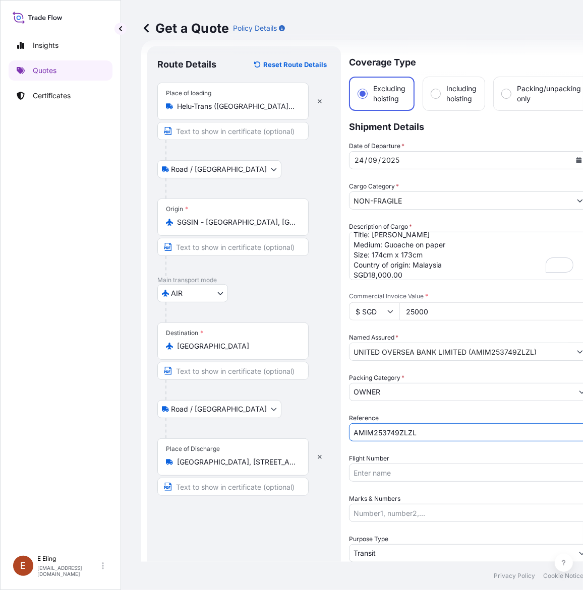
type input "AMIM253749ZLZL"
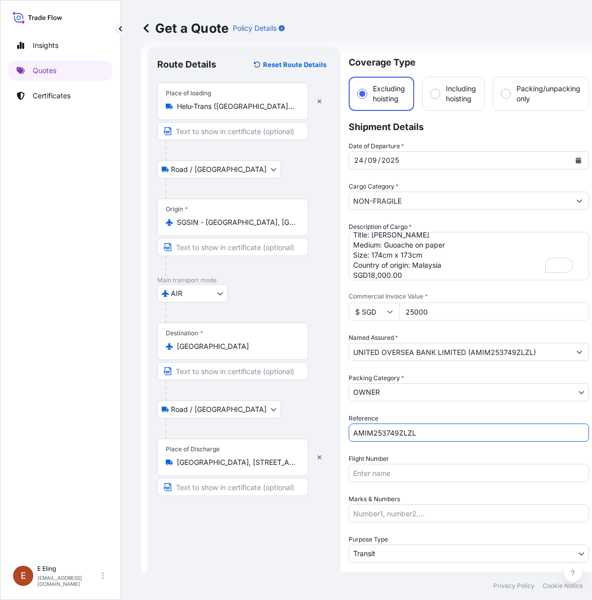
click at [390, 387] on body "1 option available. 0 options available. Insights Quotes Certificates [PERSON_N…" at bounding box center [296, 300] width 592 height 600
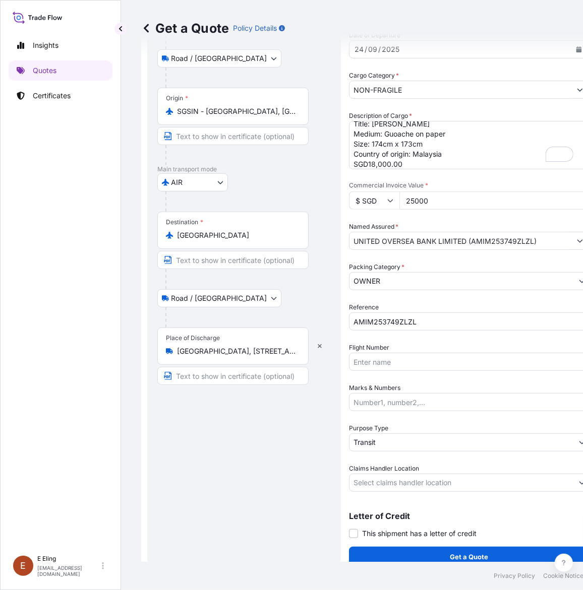
click at [400, 482] on body "Insights Quotes Certificates [PERSON_NAME] [EMAIL_ADDRESS][DOMAIN_NAME] Get a Q…" at bounding box center [291, 295] width 583 height 590
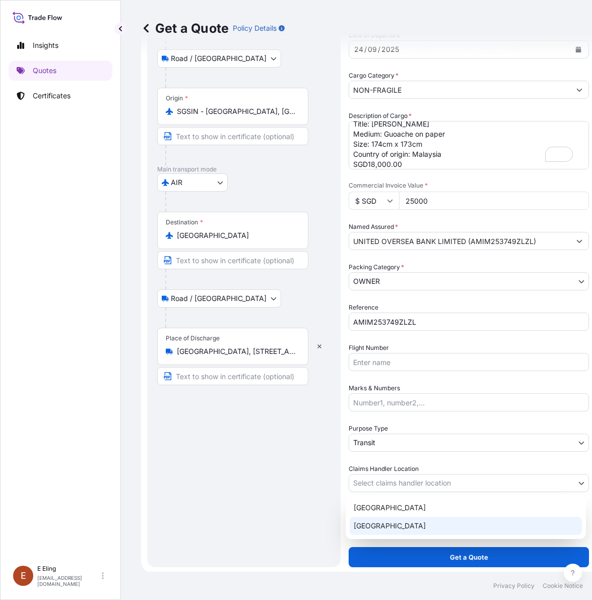
click at [384, 525] on div "[GEOGRAPHIC_DATA]" at bounding box center [466, 526] width 232 height 18
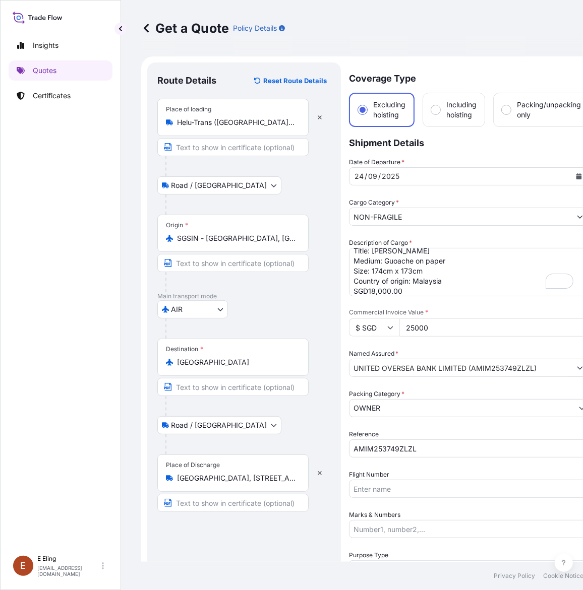
scroll to position [69, 0]
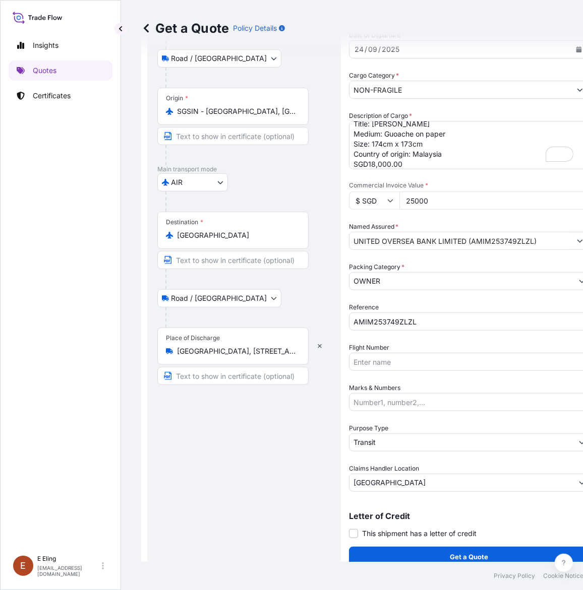
click at [459, 543] on div "Coverage Type Excluding hoisting Including hoisting Packing/unpacking only Ship…" at bounding box center [469, 251] width 240 height 632
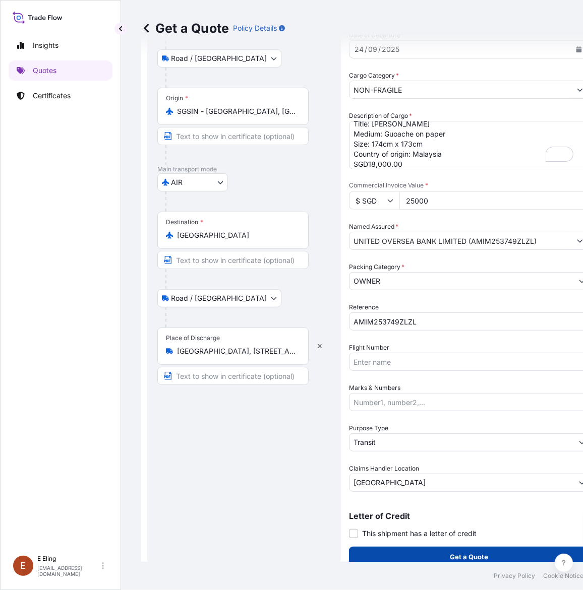
click at [464, 552] on p "Get a Quote" at bounding box center [469, 557] width 38 height 10
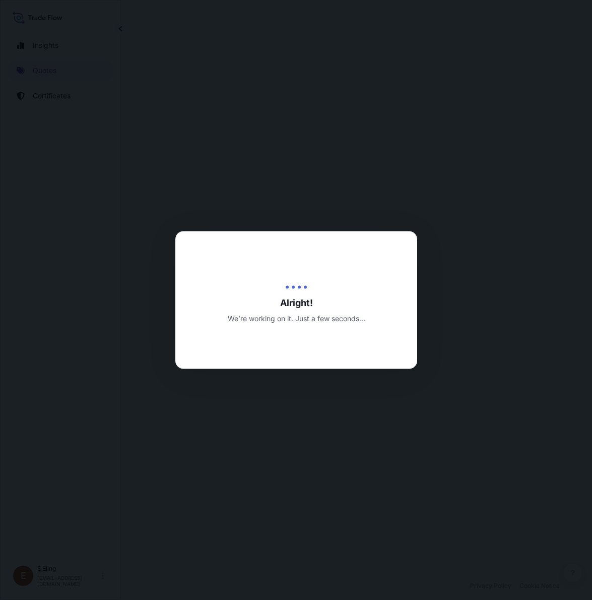
select select "Road / [GEOGRAPHIC_DATA]"
select select "AIR"
select select "Road / [GEOGRAPHIC_DATA]"
select select "Transit"
select select "[GEOGRAPHIC_DATA]"
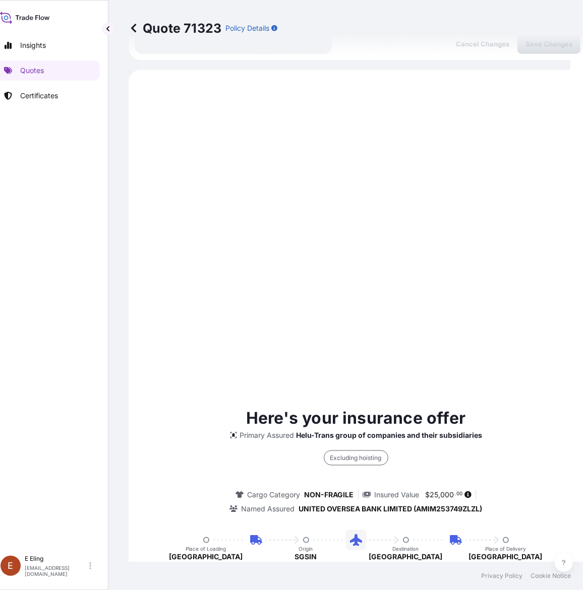
scroll to position [658, 0]
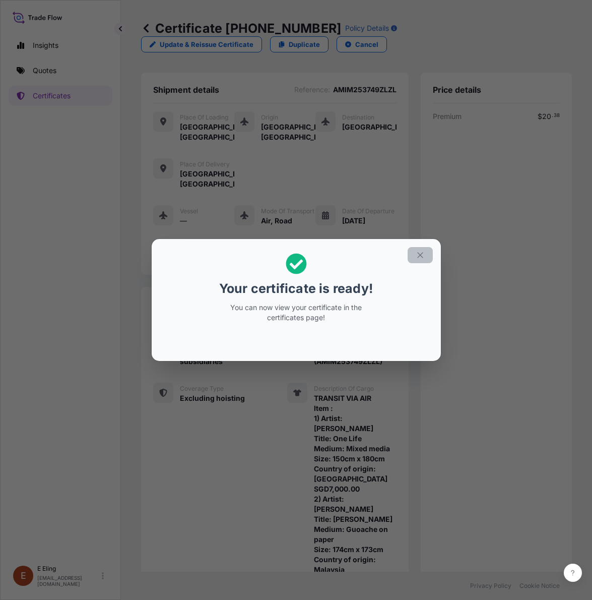
click at [423, 256] on icon "button" at bounding box center [420, 255] width 9 height 9
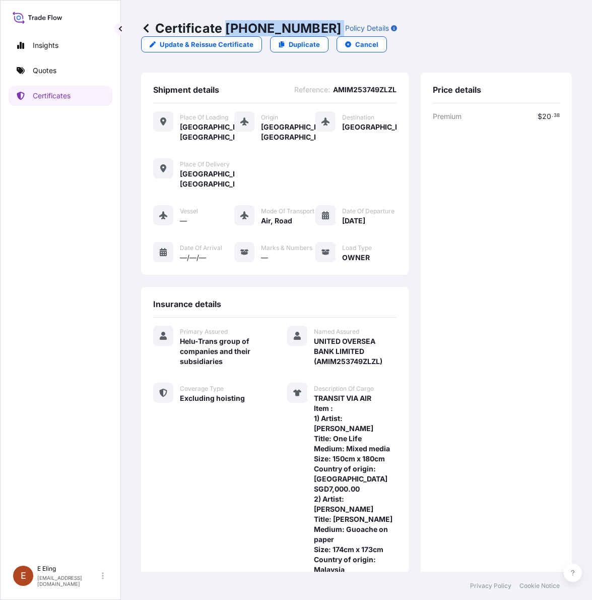
drag, startPoint x: 228, startPoint y: 26, endPoint x: 318, endPoint y: 27, distance: 90.2
click at [318, 27] on div "Certificate [PHONE_NUMBER] Policy Details" at bounding box center [269, 28] width 256 height 16
copy p "[PHONE_NUMBER]"
drag, startPoint x: 308, startPoint y: 336, endPoint x: 383, endPoint y: 355, distance: 77.6
click at [383, 355] on div "Named Assured UNITED OVERSEA BANK LIMITED (AMIM253749ZLZL)" at bounding box center [342, 346] width 110 height 41
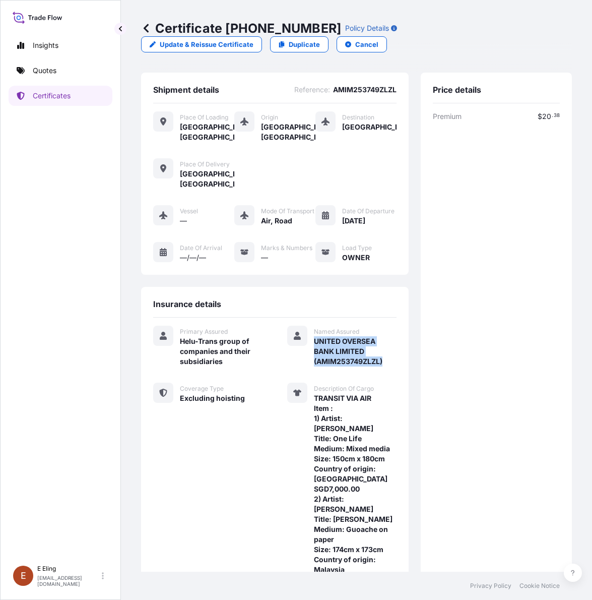
copy span "UNITED OVERSEA BANK LIMITED (AMIM253749ZLZL)"
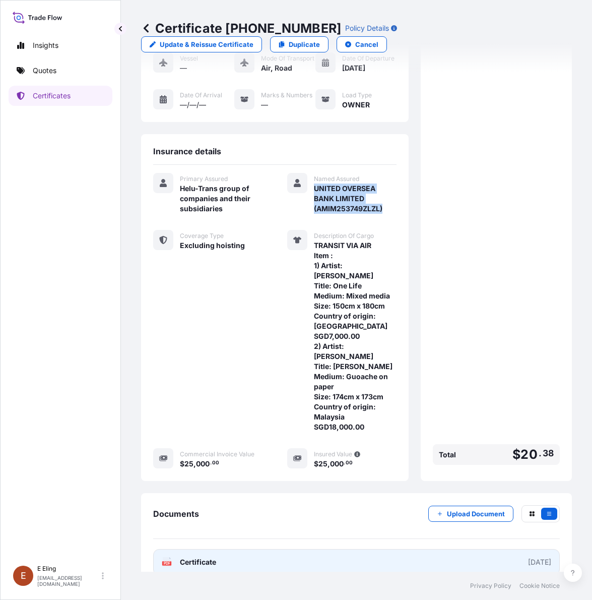
click at [391, 549] on link "PDF Certificate [DATE]" at bounding box center [356, 562] width 407 height 26
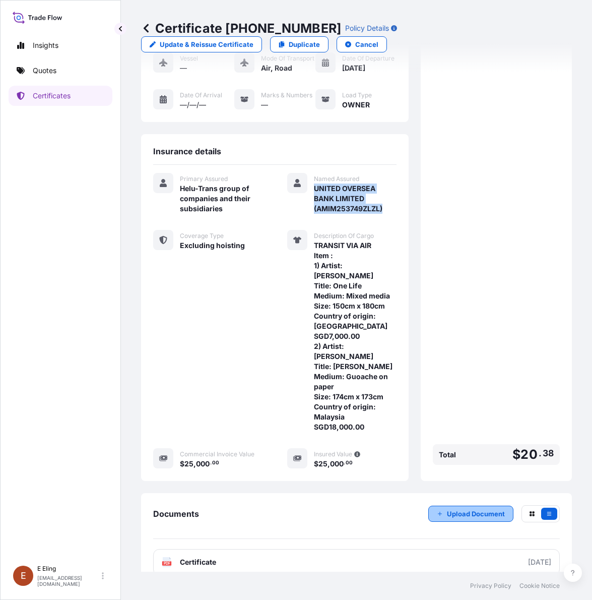
click at [474, 509] on p "Upload Document" at bounding box center [476, 514] width 58 height 10
click at [508, 411] on div "Premium $ 20 . 38 Total $ 20 . 38" at bounding box center [496, 214] width 127 height 510
